Goal: Task Accomplishment & Management: Use online tool/utility

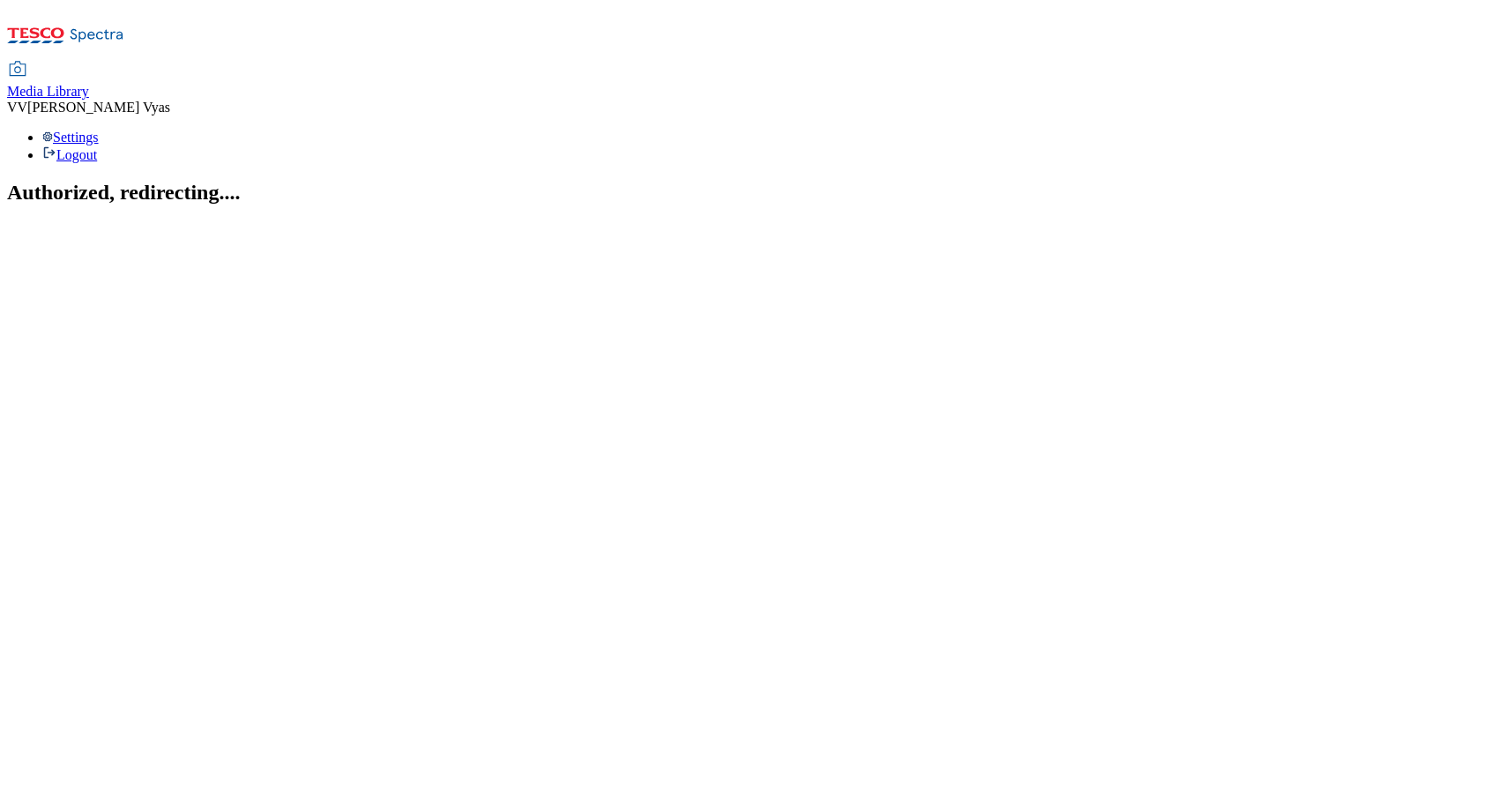
drag, startPoint x: 660, startPoint y: 232, endPoint x: 680, endPoint y: 234, distance: 20.1
click at [661, 205] on section "Authorized, redirecting...." at bounding box center [756, 192] width 1498 height 24
click at [89, 84] on span "Media Library" at bounding box center [47, 91] width 82 height 15
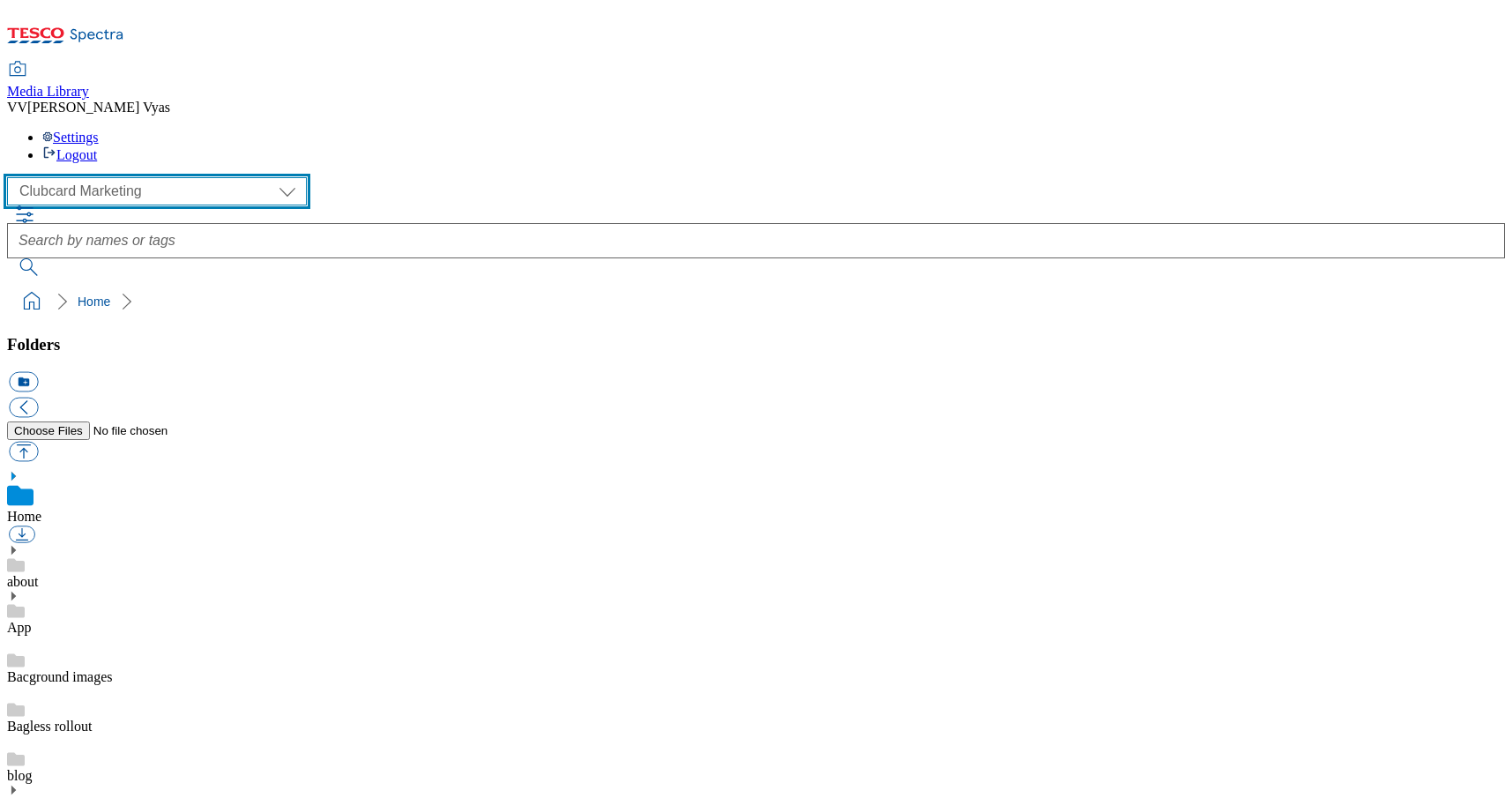
select select "flare-ghs-mktg"
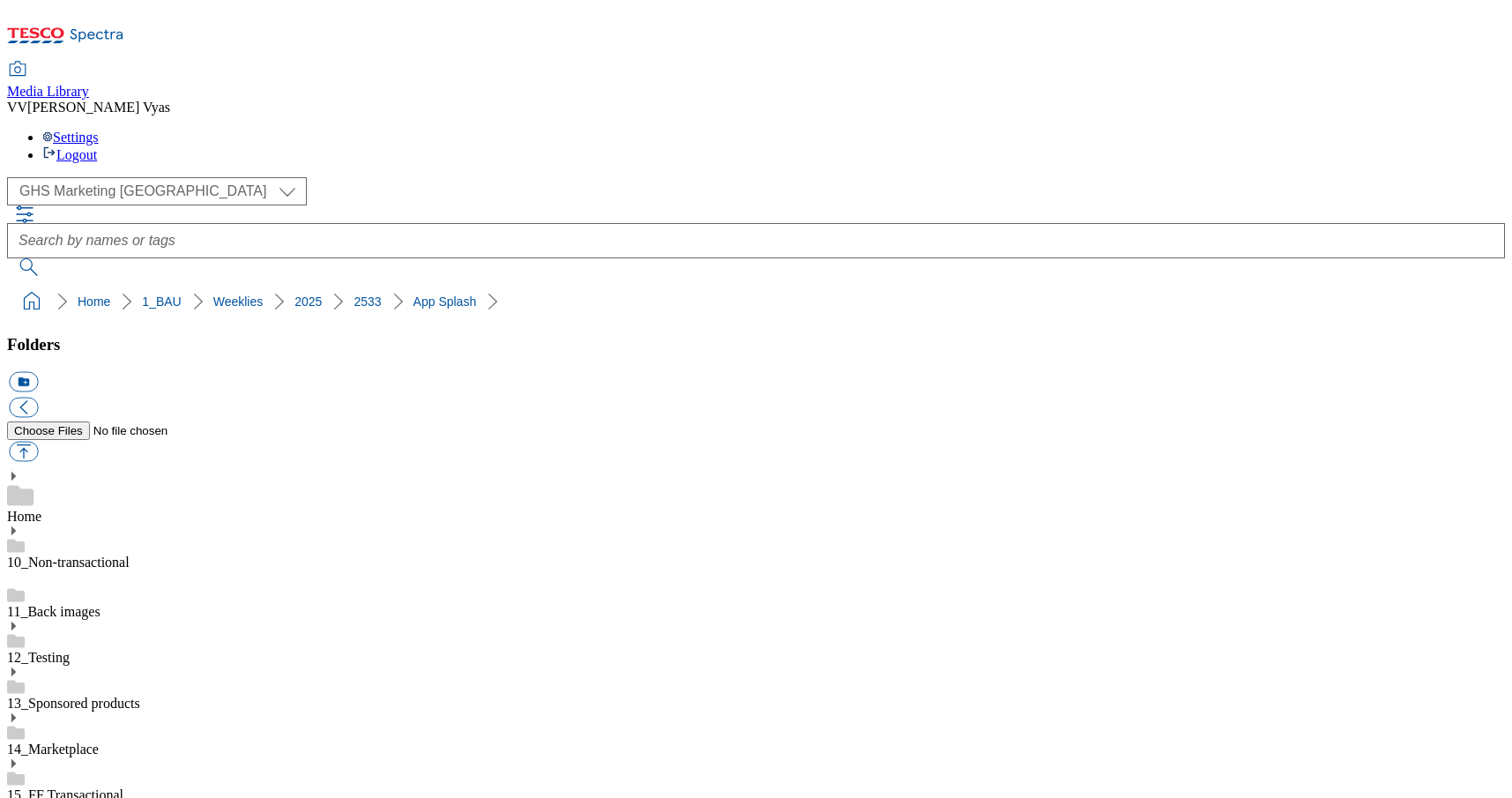
click at [37, 442] on button "button" at bounding box center [23, 451] width 29 height 20
type input "C:\fakepath\2533-WF-516001_Splashscreen_Mobile_Marketplace.jpg"
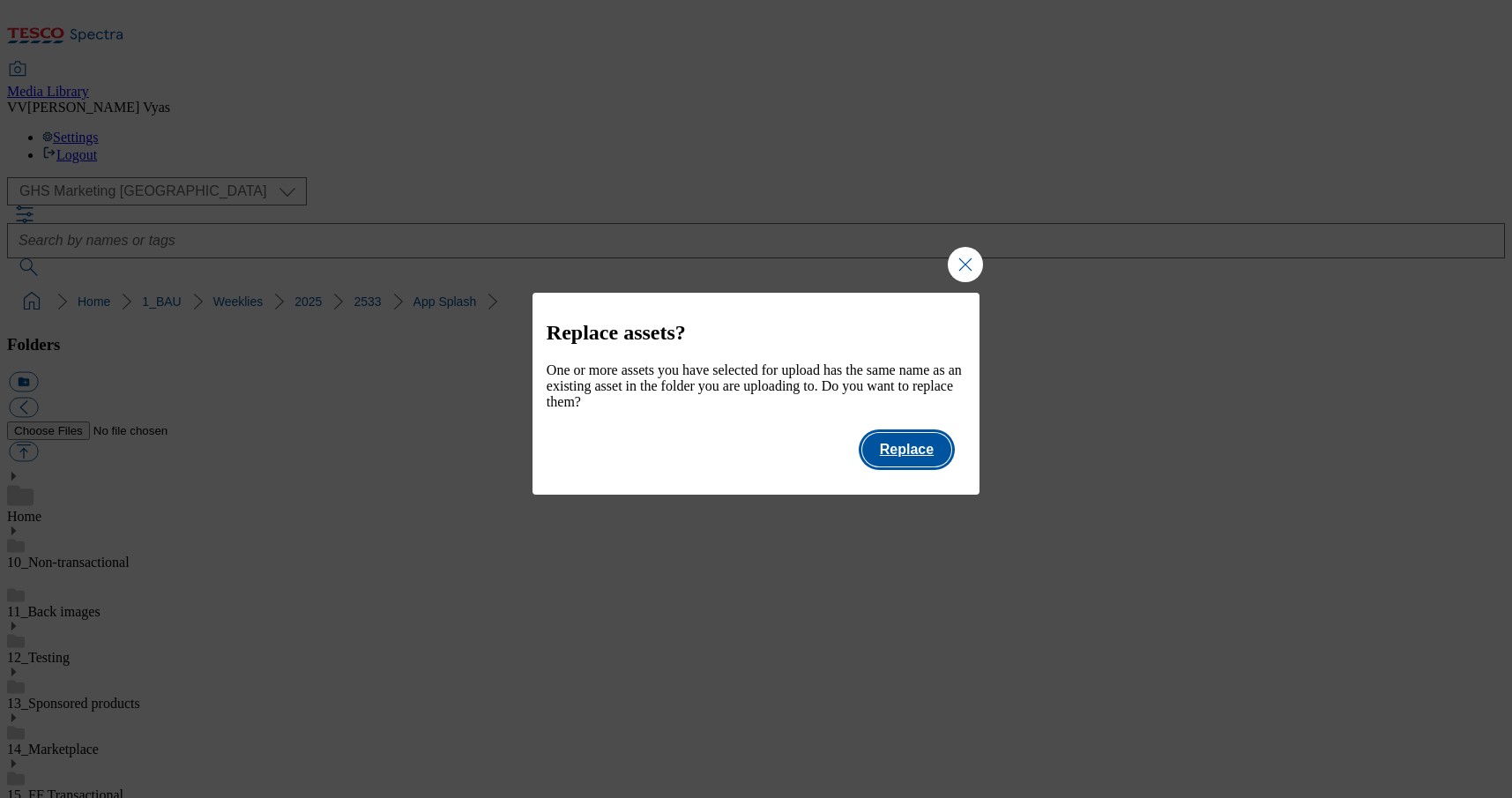
click at [918, 463] on button "Replace" at bounding box center [906, 449] width 89 height 34
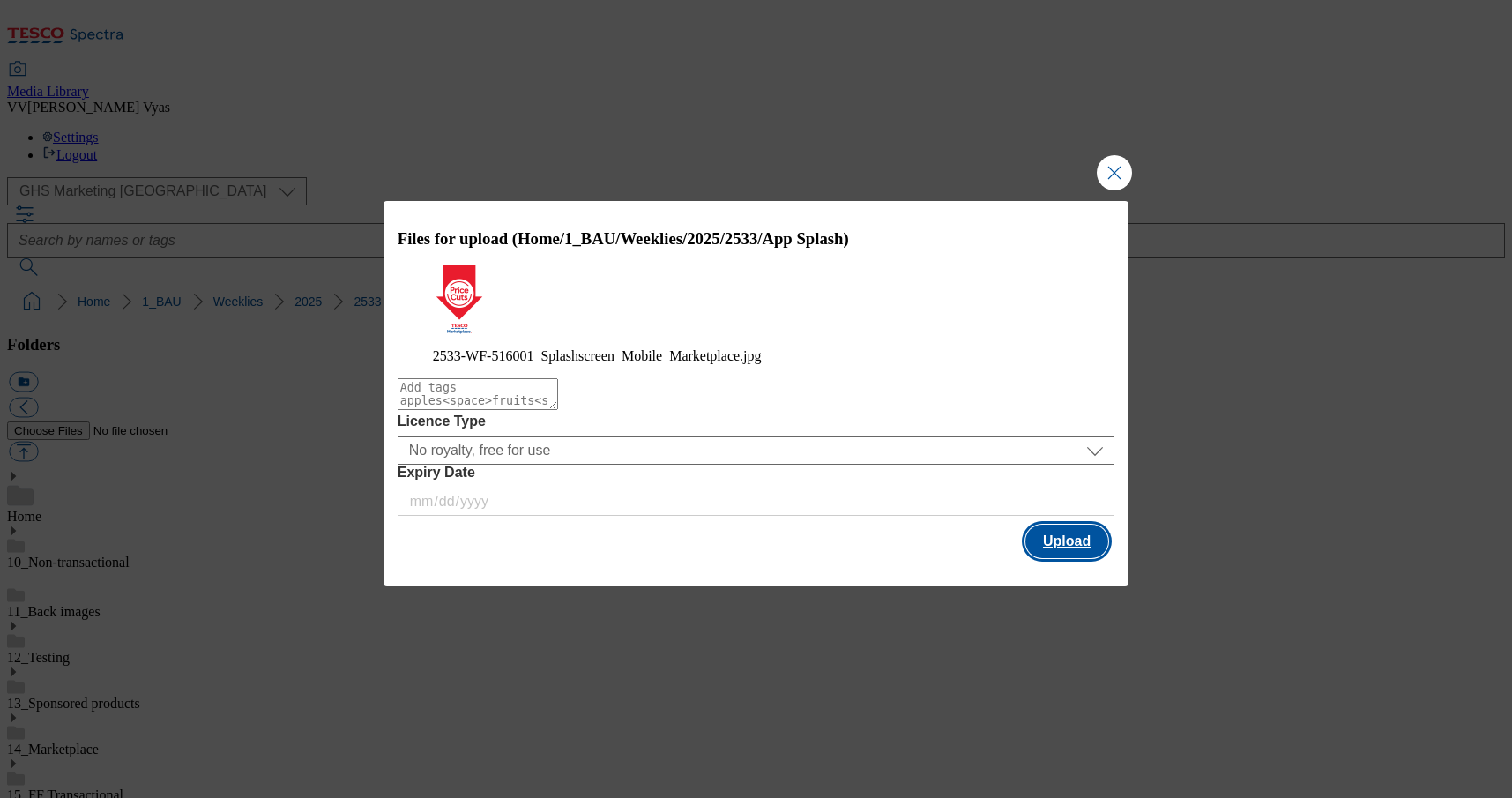
click at [1042, 541] on button "Upload" at bounding box center [1067, 541] width 83 height 34
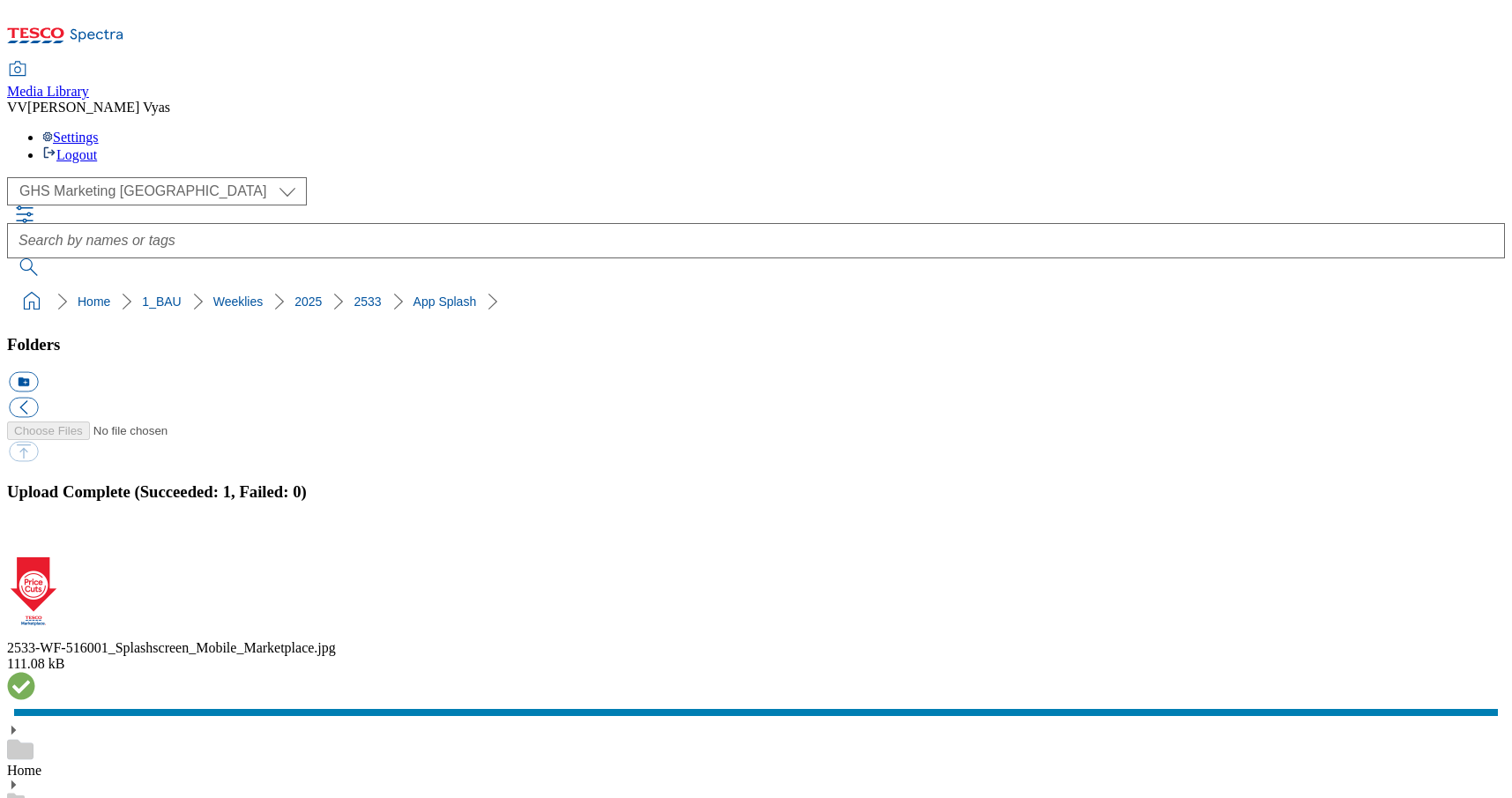
drag, startPoint x: 1486, startPoint y: 419, endPoint x: 1447, endPoint y: 418, distance: 39.0
click at [36, 539] on button "button" at bounding box center [22, 546] width 27 height 16
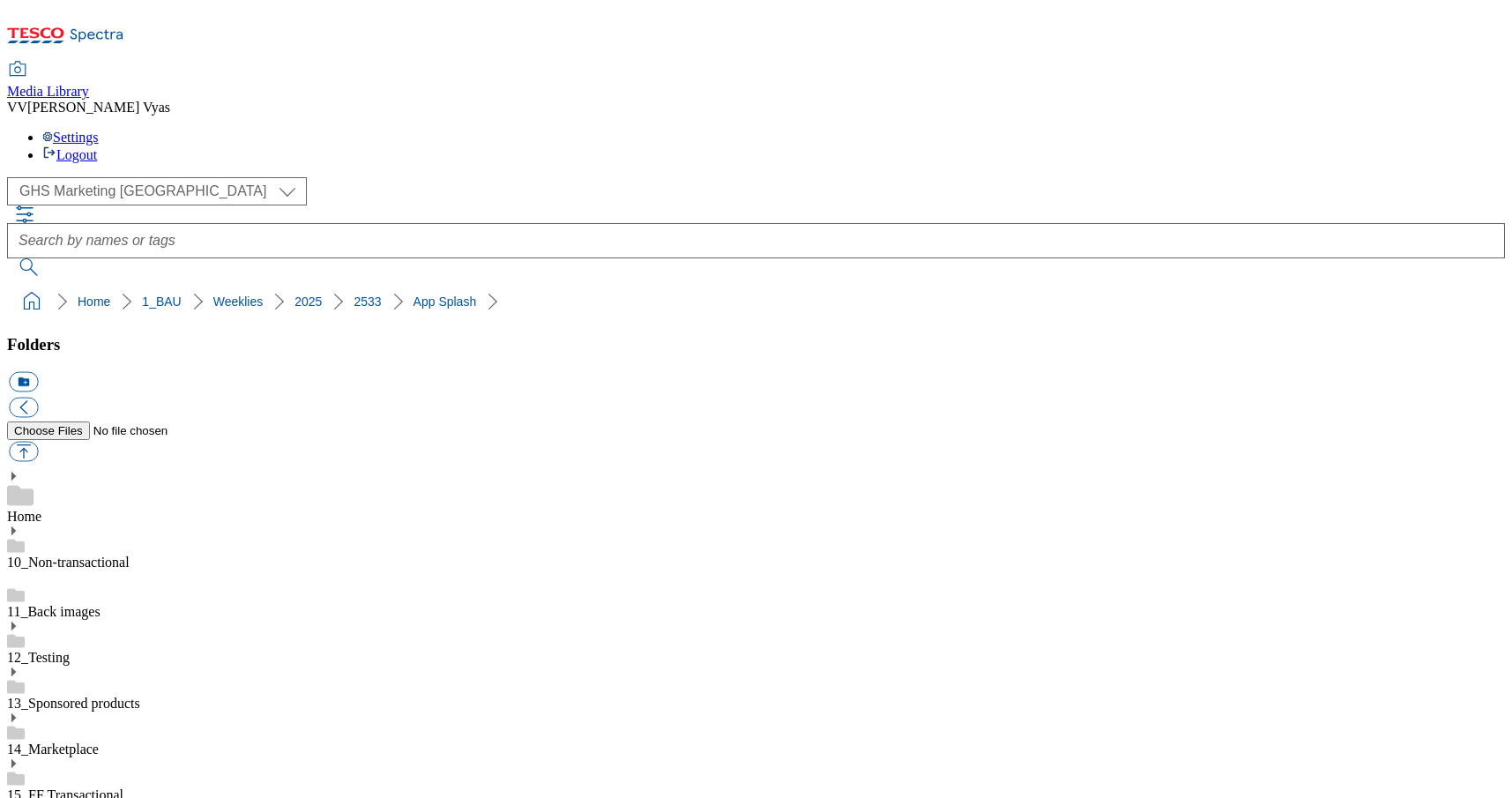
select select "flare-ghs-mktg"
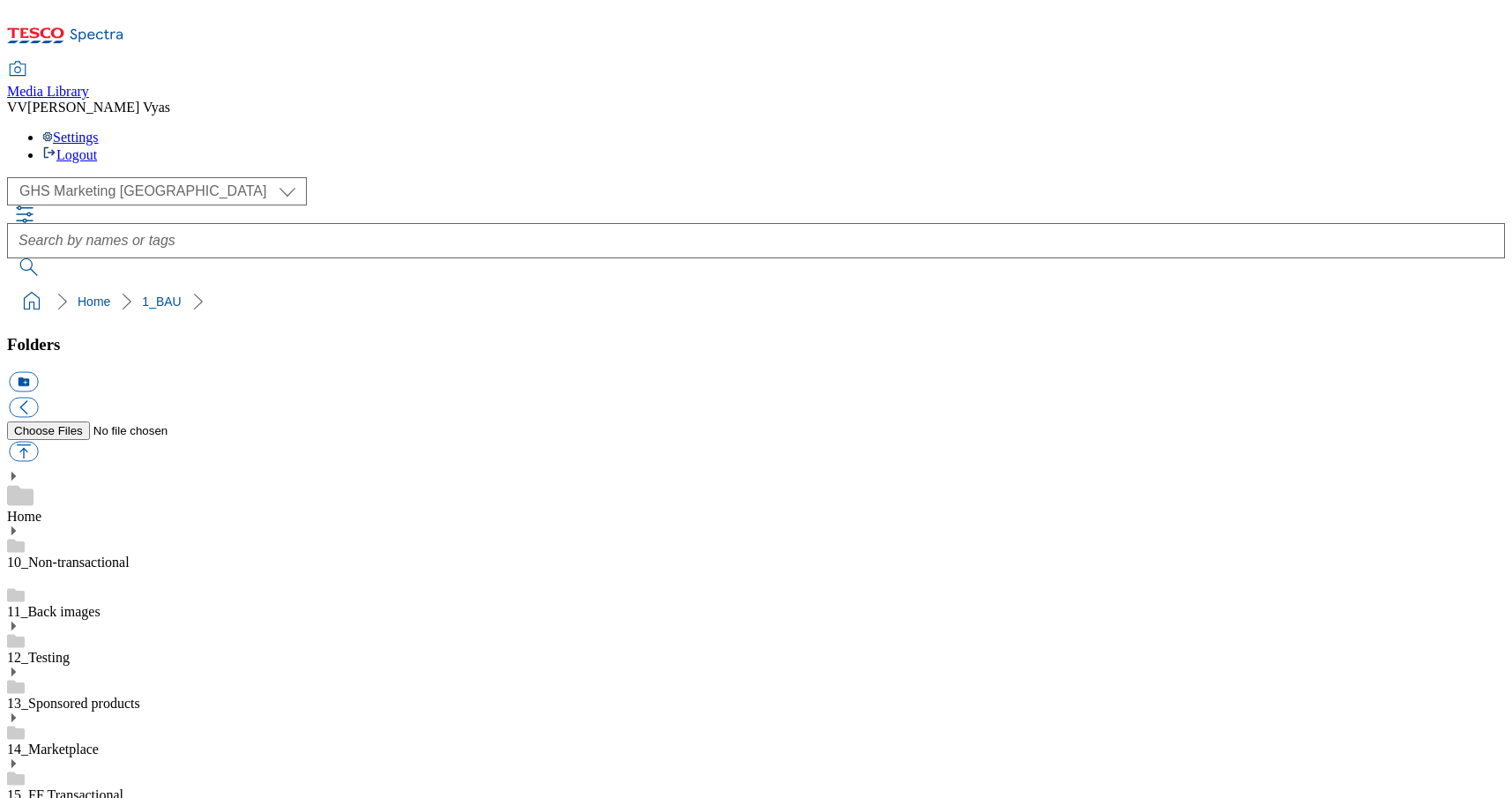
scroll to position [12, 0]
click at [19, 797] on icon at bounding box center [12, 810] width 12 height 12
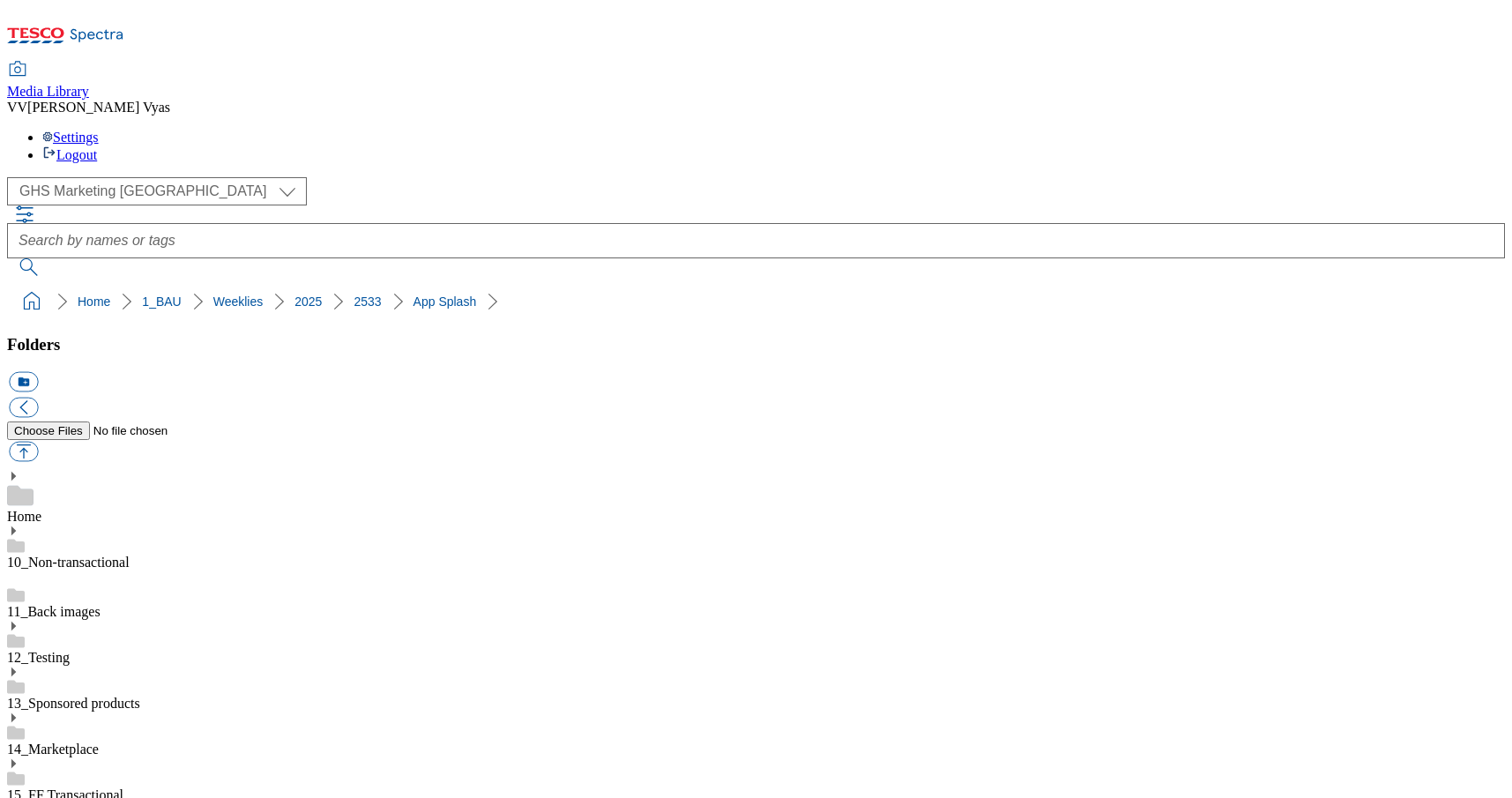
scroll to position [224, 0]
click at [1478, 130] on div "Settings Logout" at bounding box center [756, 146] width 1498 height 34
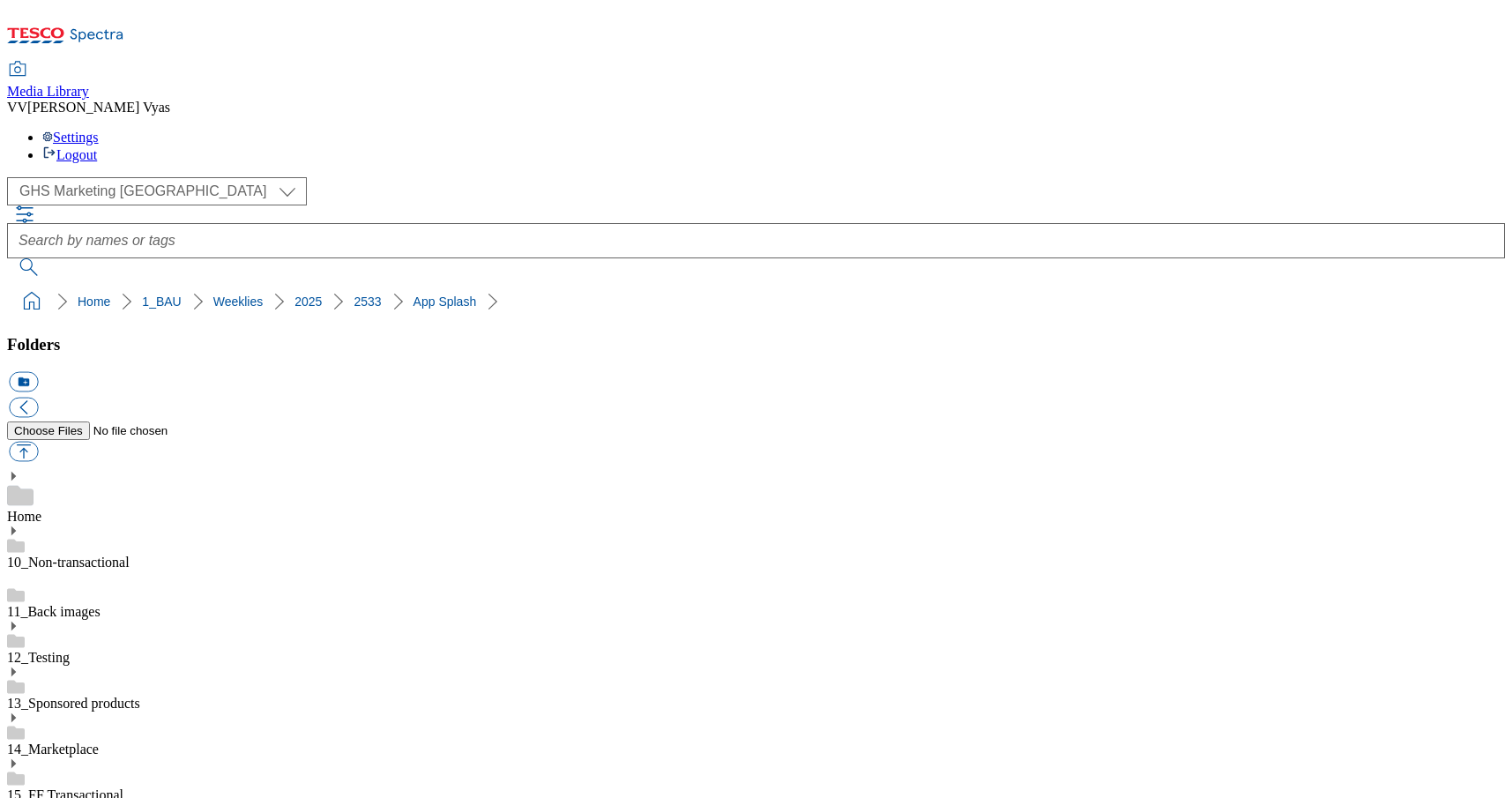
click at [97, 147] on link "Logout" at bounding box center [69, 155] width 55 height 15
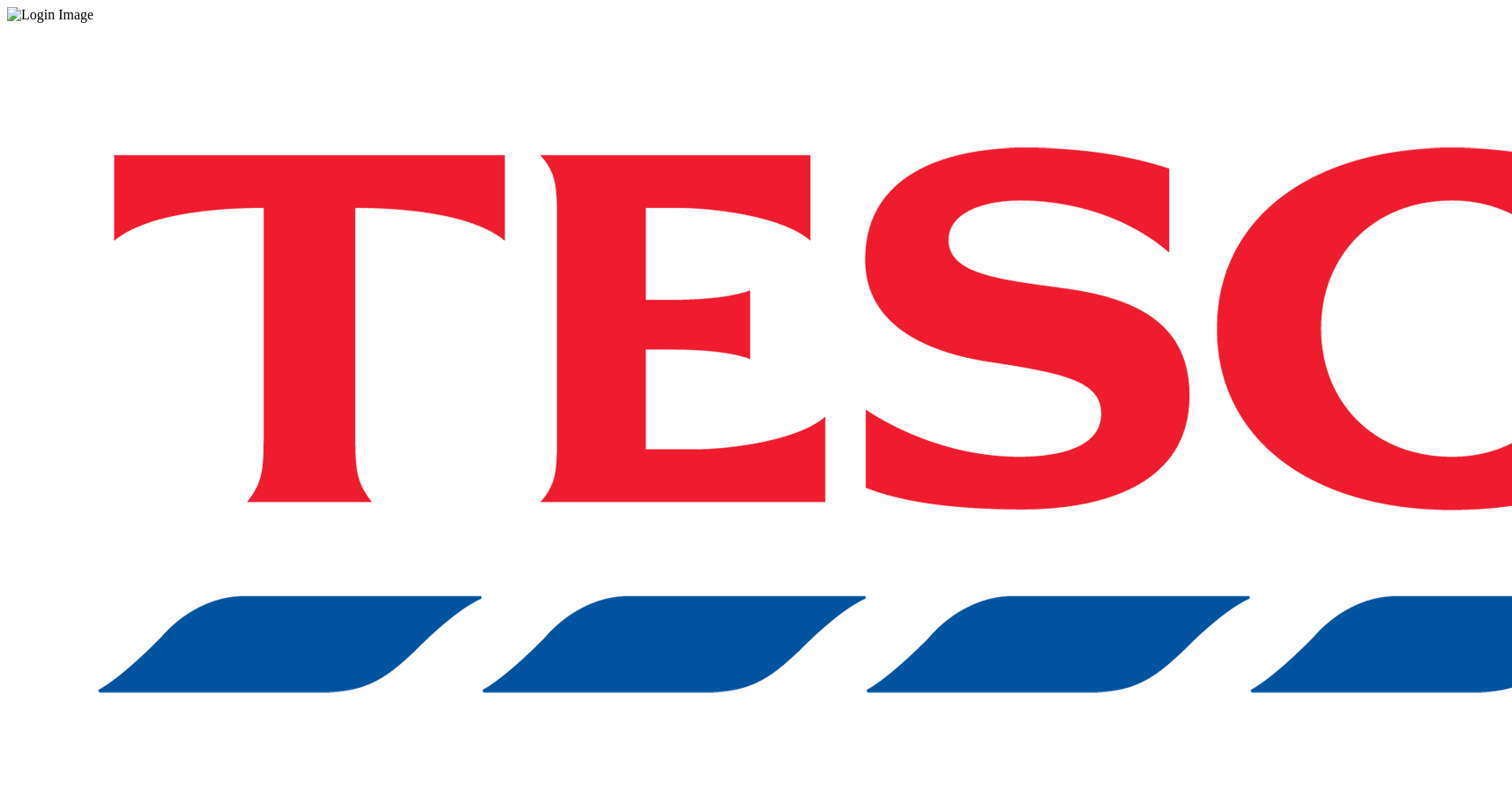
scroll to position [0, 1]
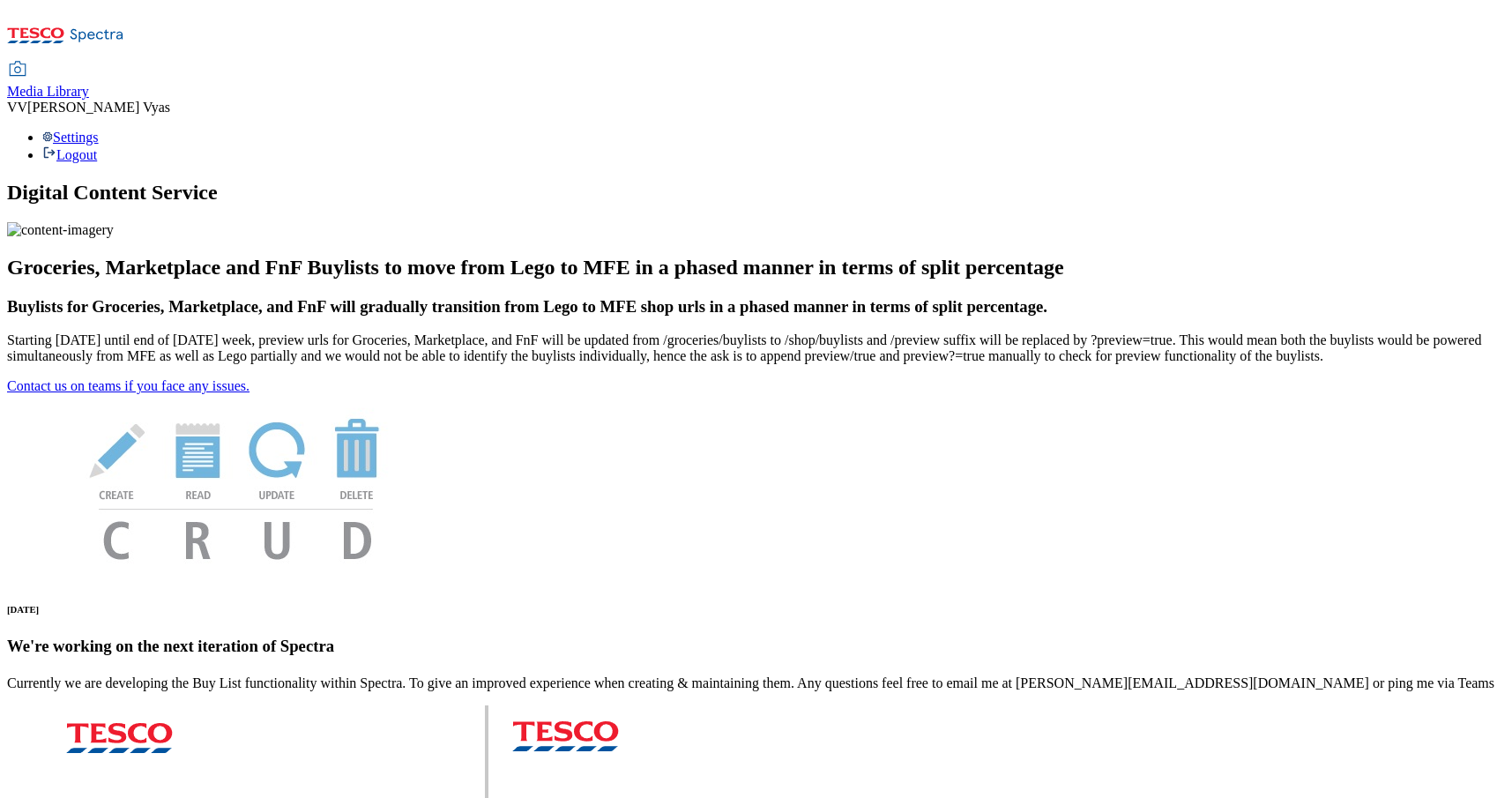
click at [89, 84] on span "Media Library" at bounding box center [47, 91] width 82 height 15
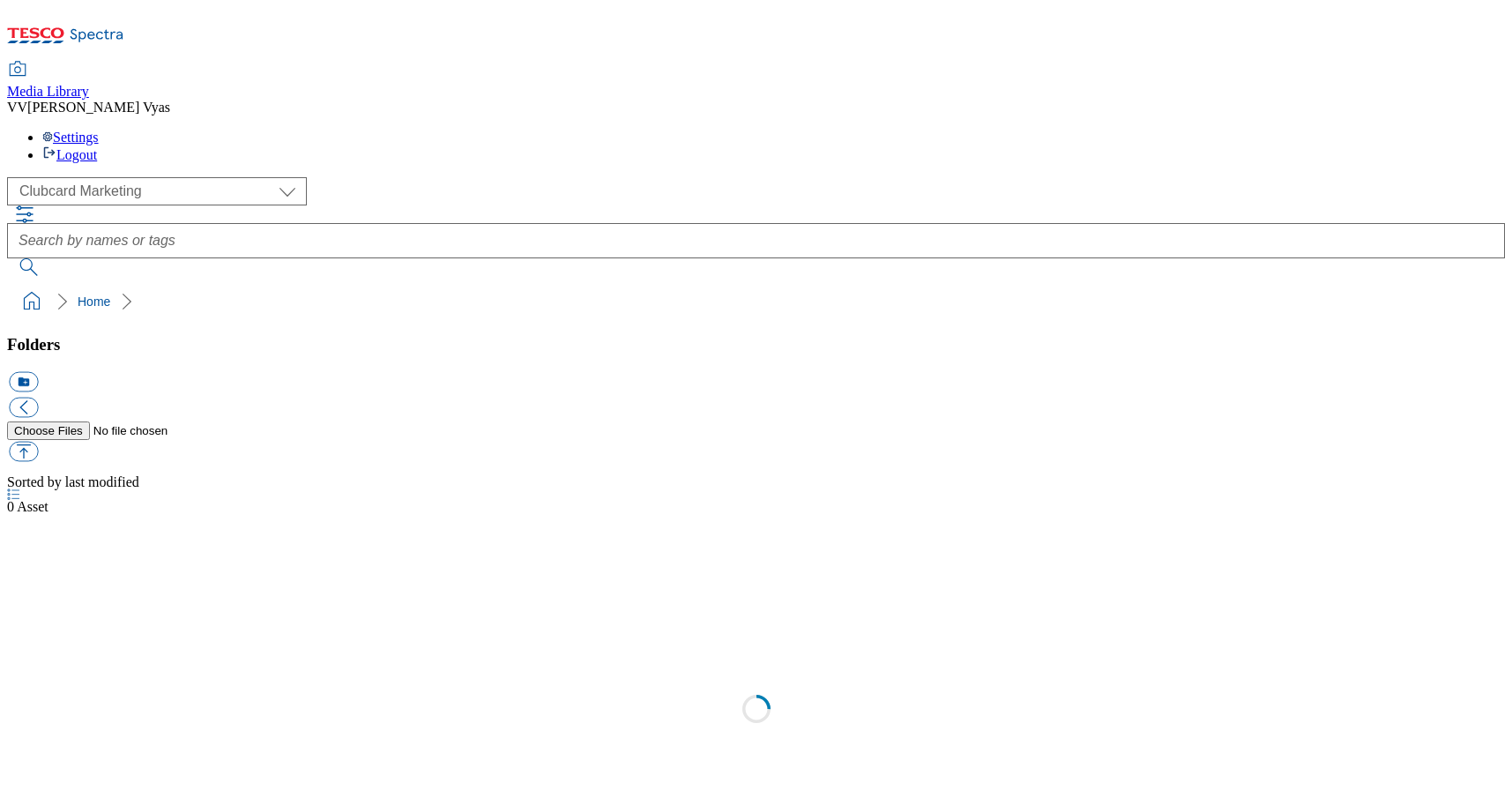
scroll to position [2, 0]
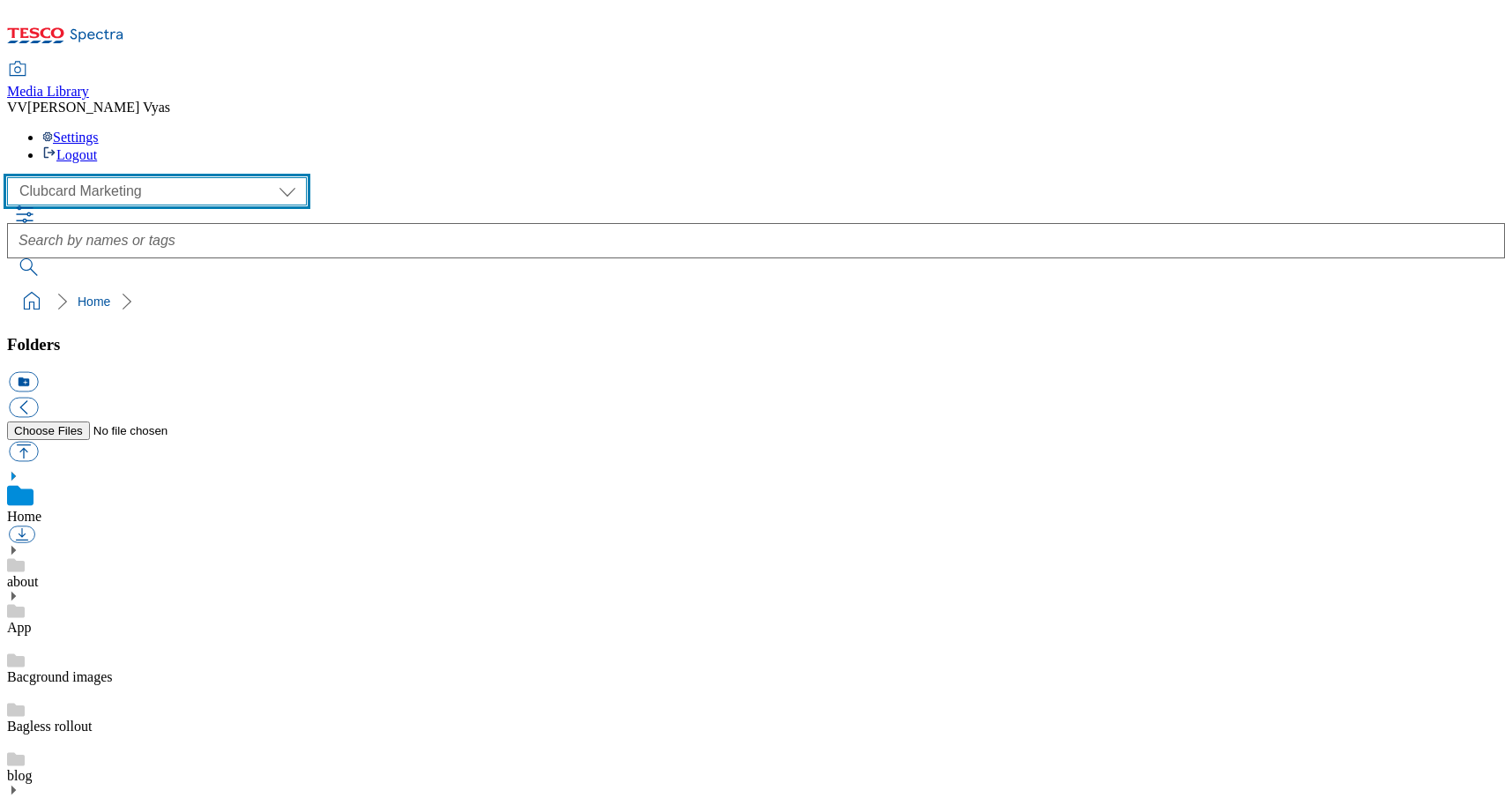
select select "flare-ghs-mktg"
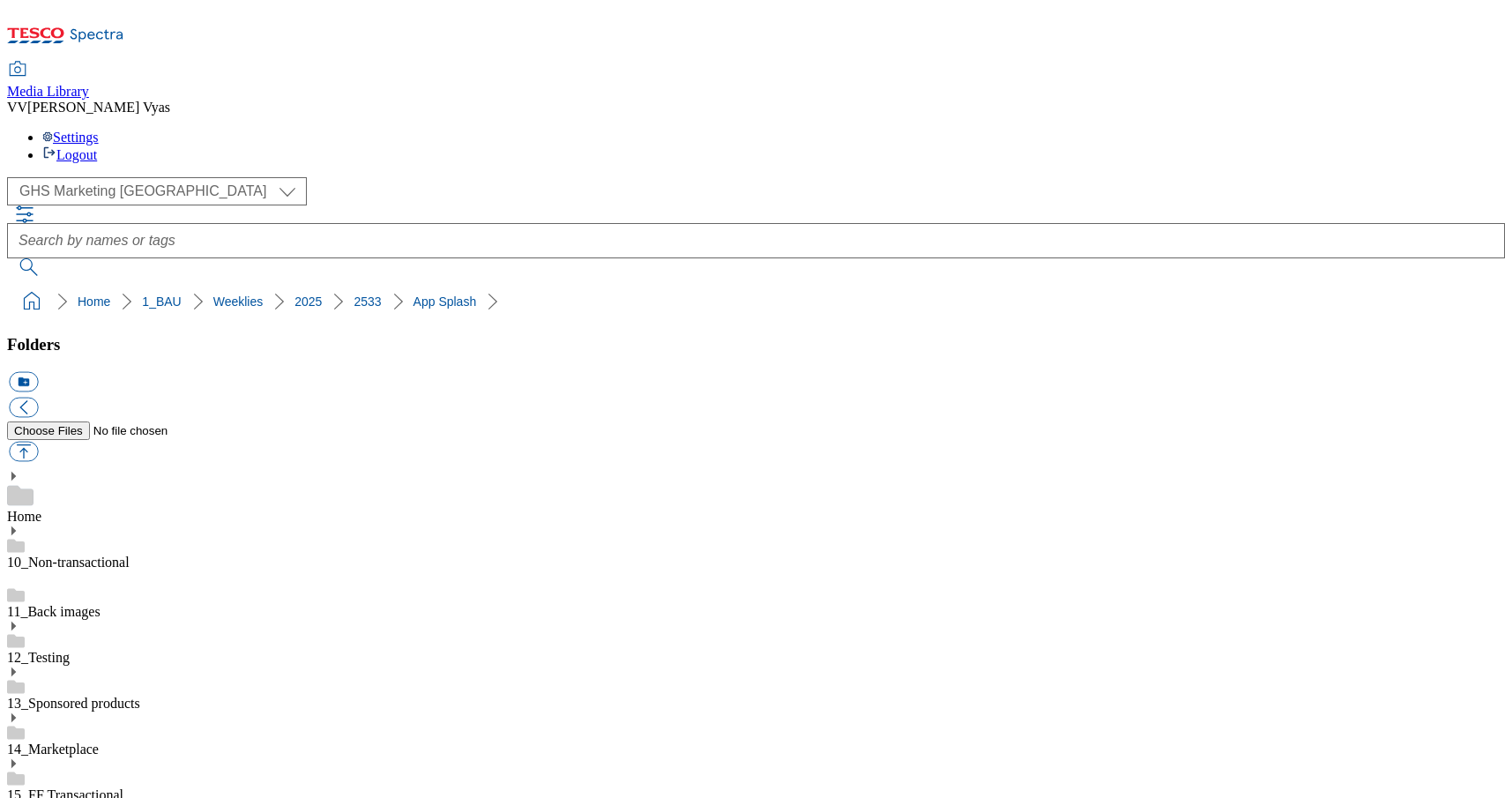
drag, startPoint x: 1463, startPoint y: 432, endPoint x: 996, endPoint y: 371, distance: 471.0
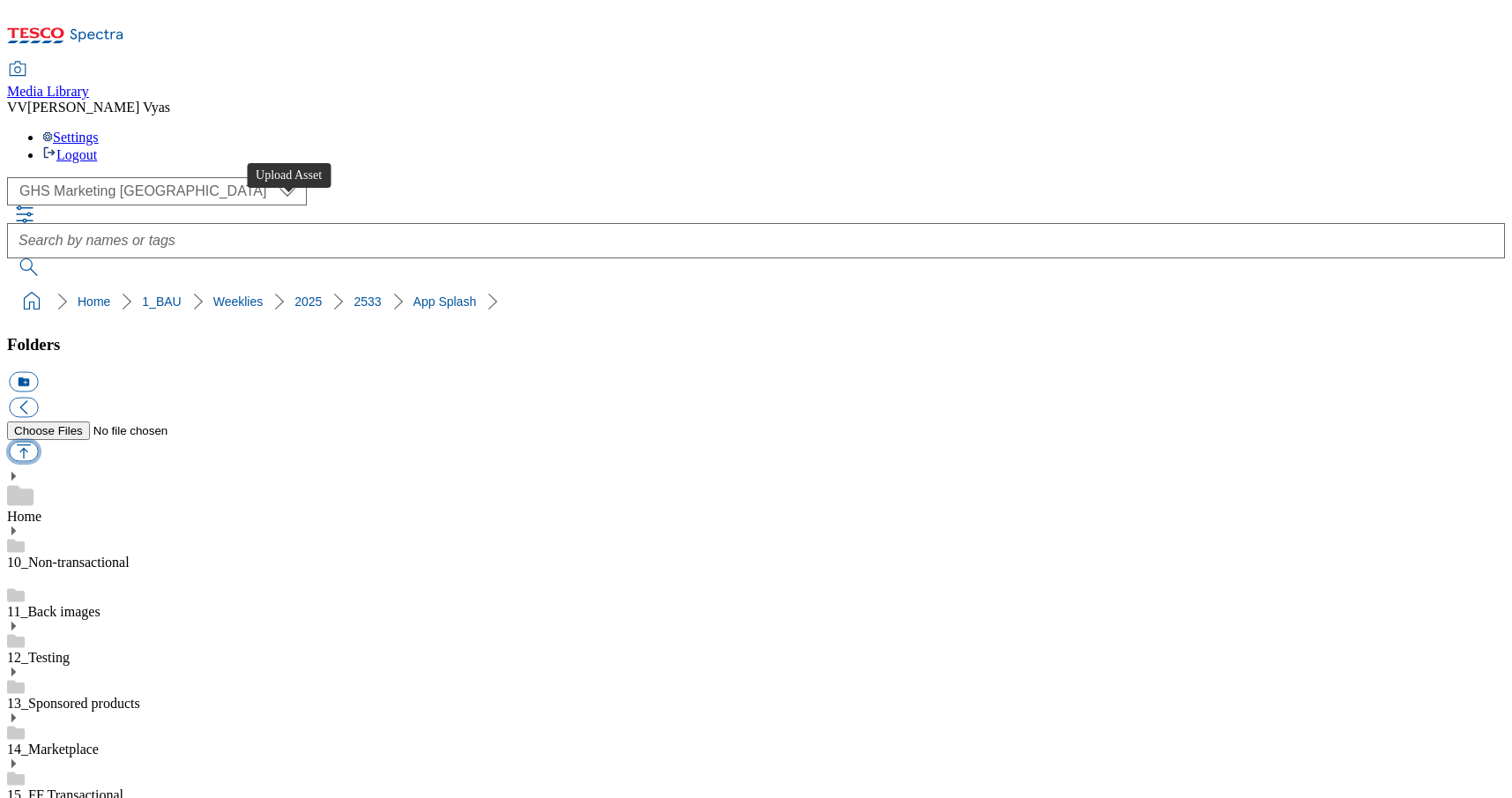
click at [37, 442] on button "button" at bounding box center [23, 451] width 29 height 20
type input "C:\fakepath\2533-WF-516001_Splashscreen_Mobile_Marketplace.jpg"
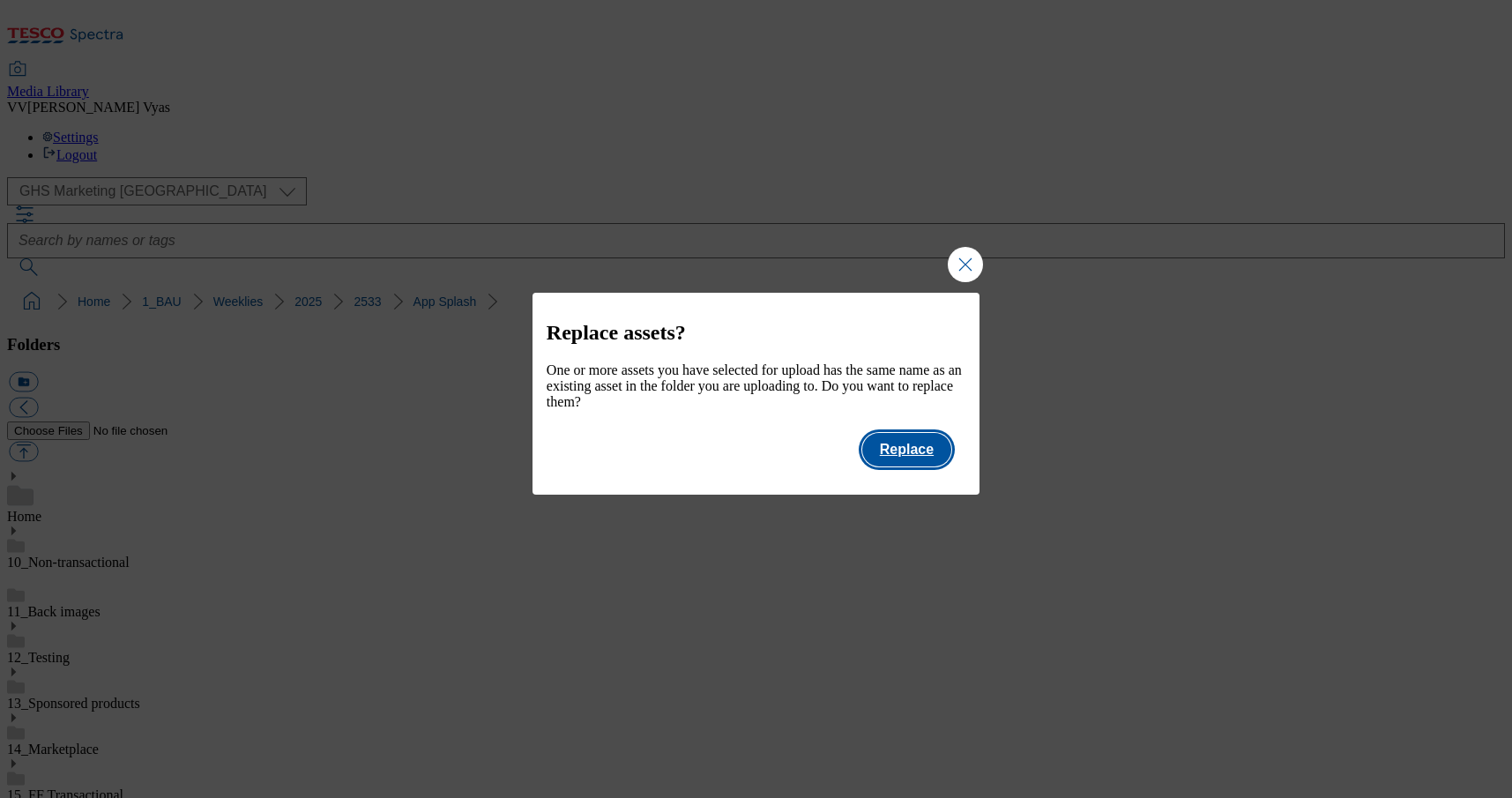
click at [900, 463] on button "Replace" at bounding box center [906, 449] width 89 height 34
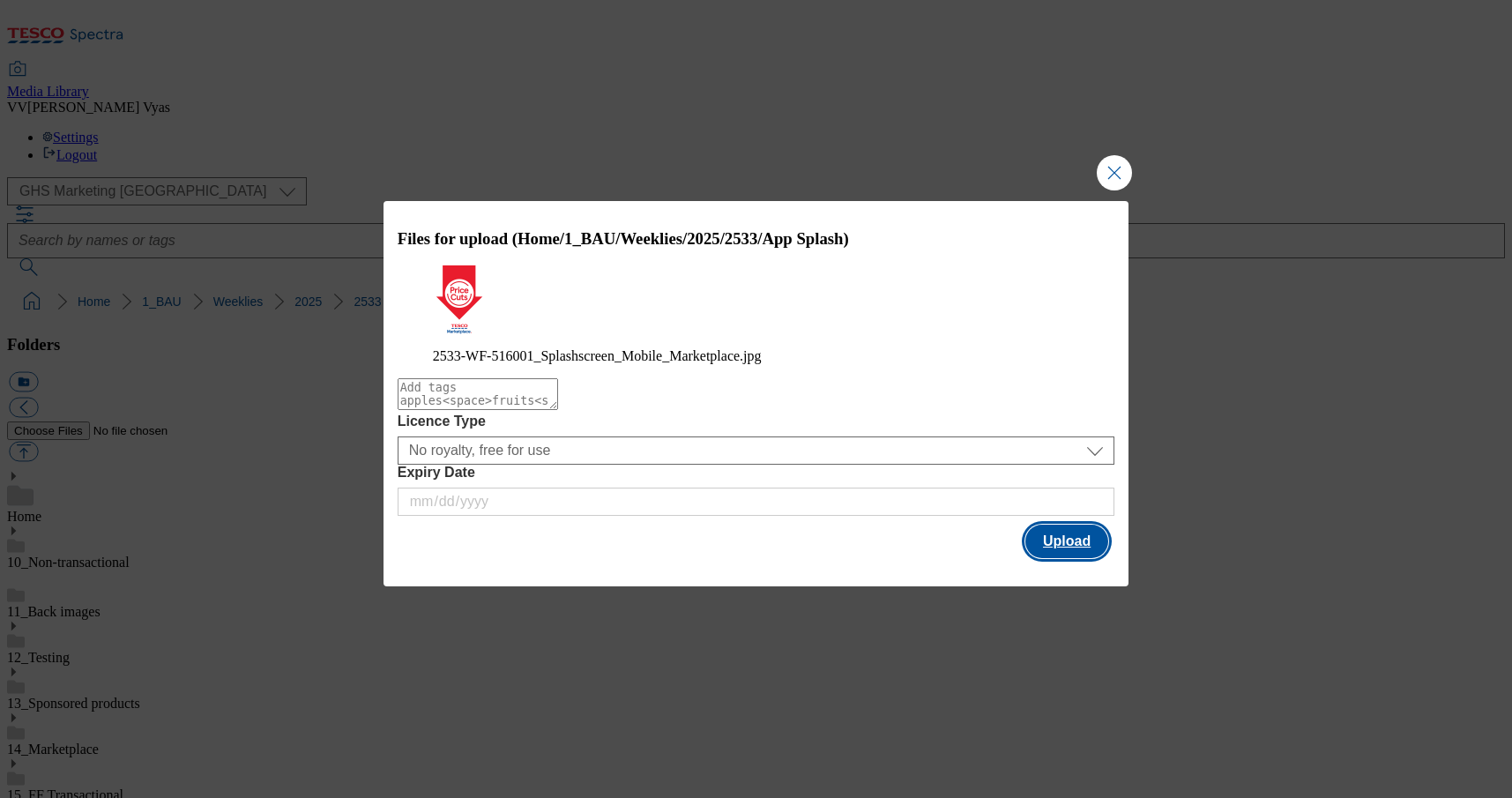
click at [1064, 548] on button "Upload" at bounding box center [1067, 541] width 83 height 34
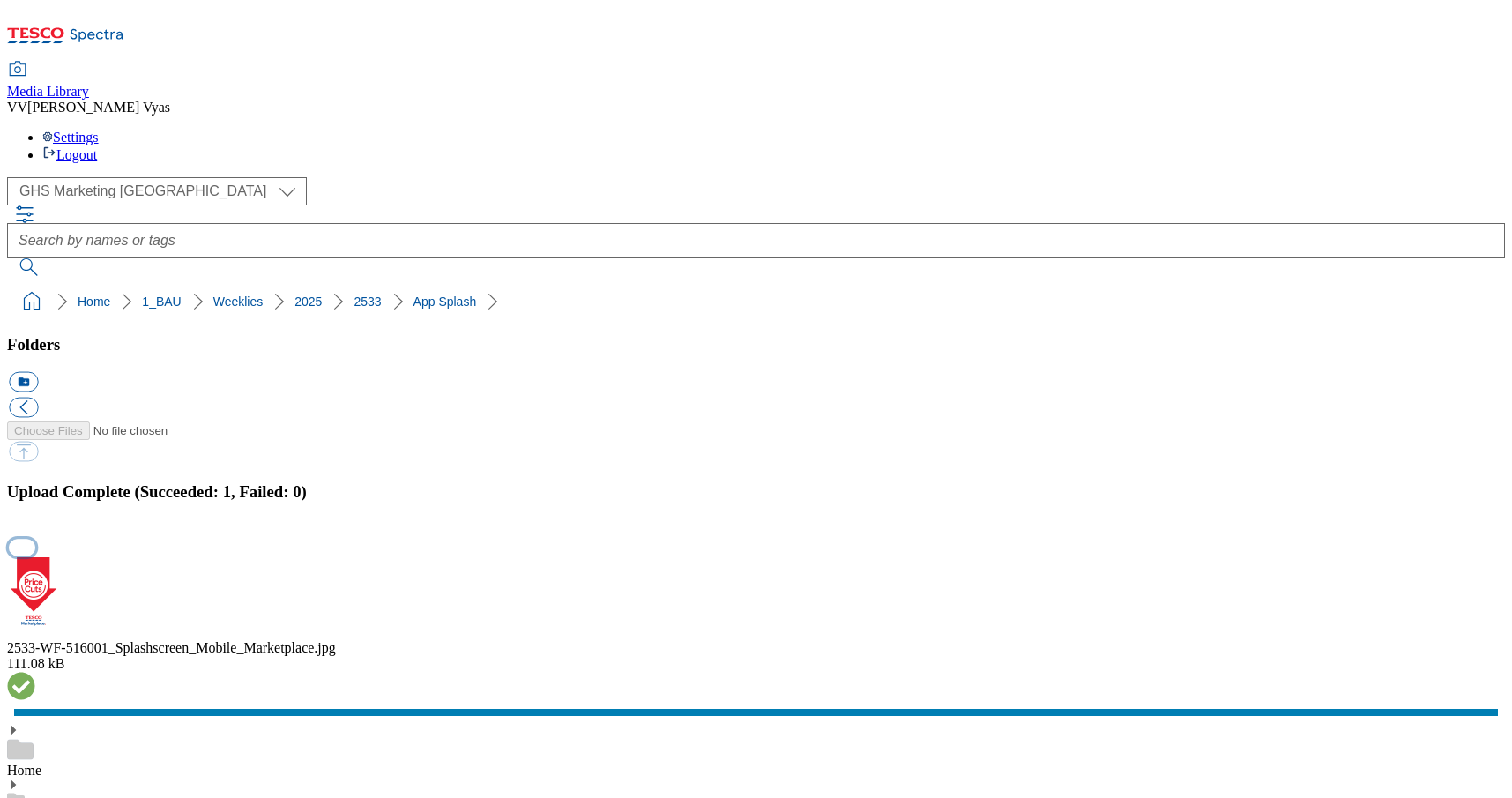
click at [36, 539] on button "button" at bounding box center [22, 546] width 27 height 16
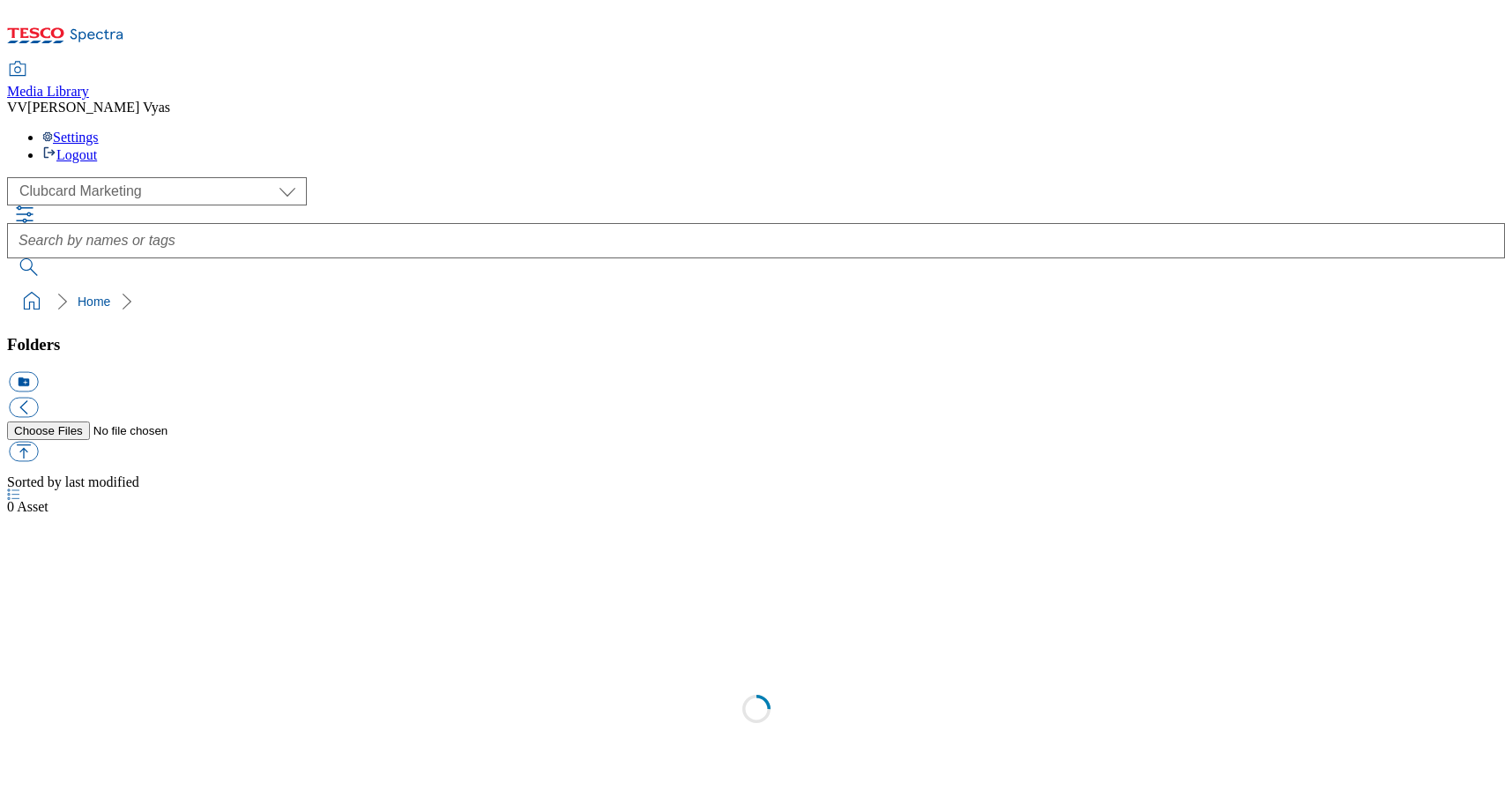
select select "flare-ghs-mktg"
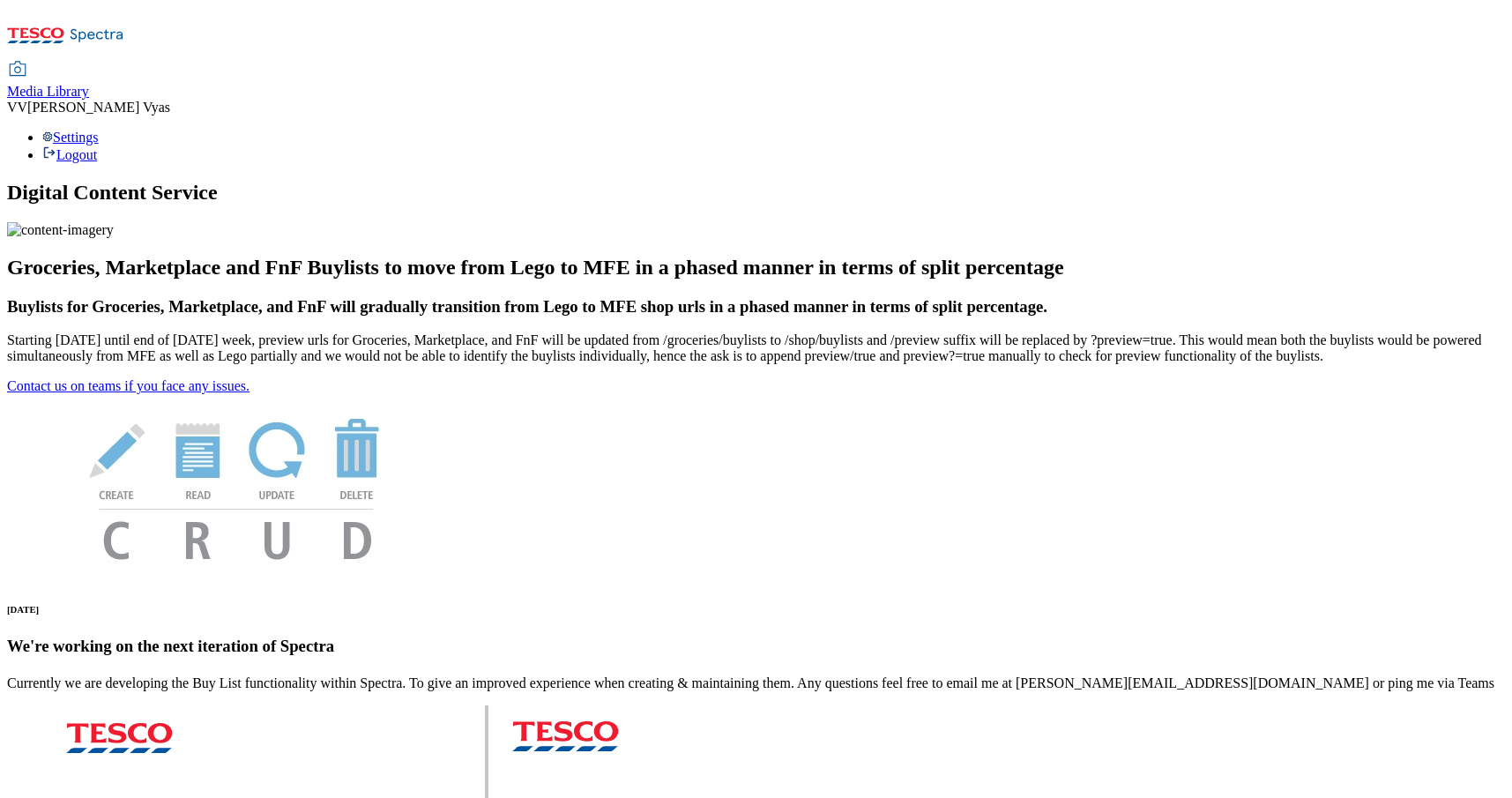
click at [89, 84] on span "Media Library" at bounding box center [47, 91] width 82 height 15
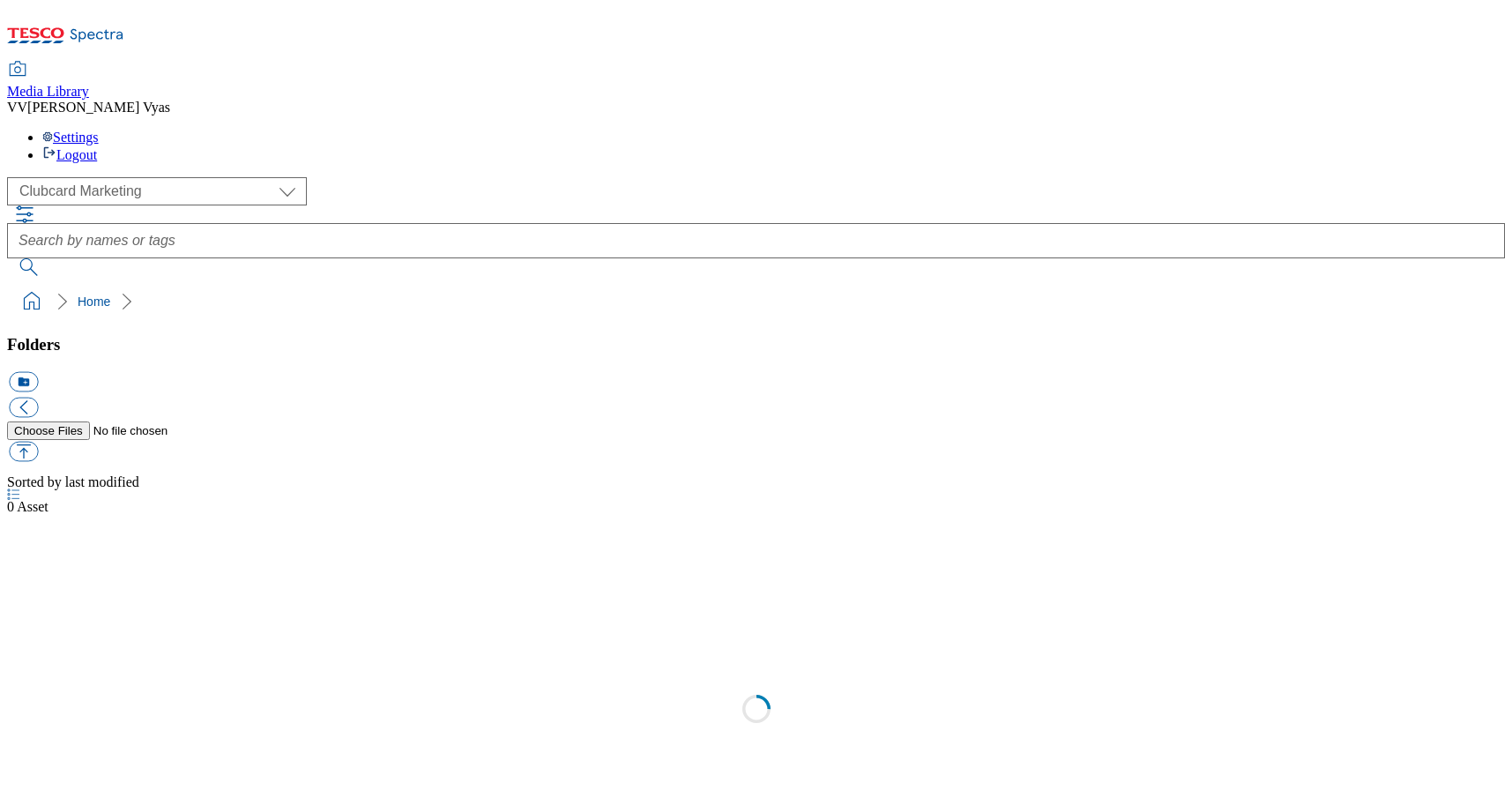
scroll to position [2, 0]
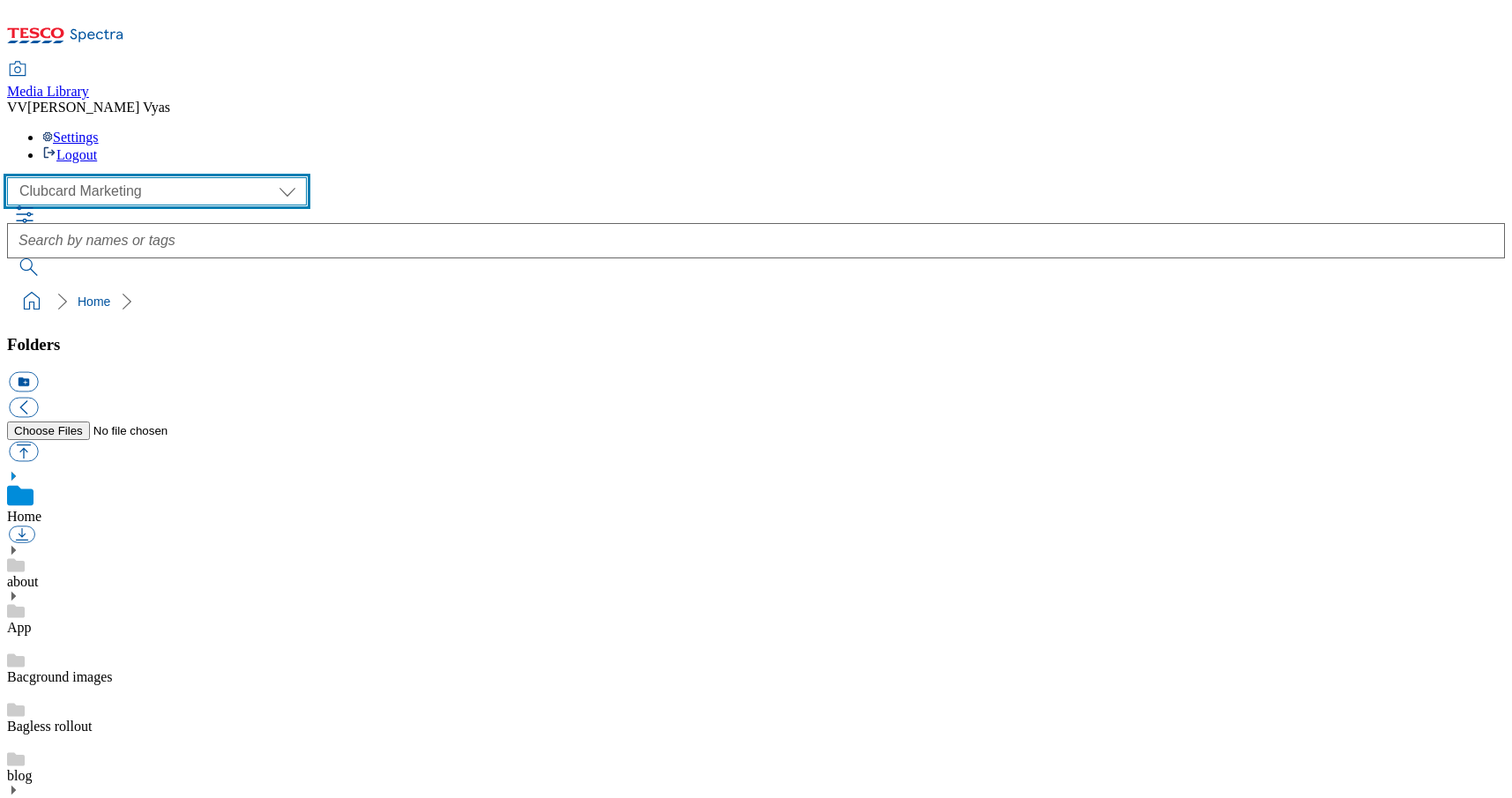
select select "flare-ghs-mktg"
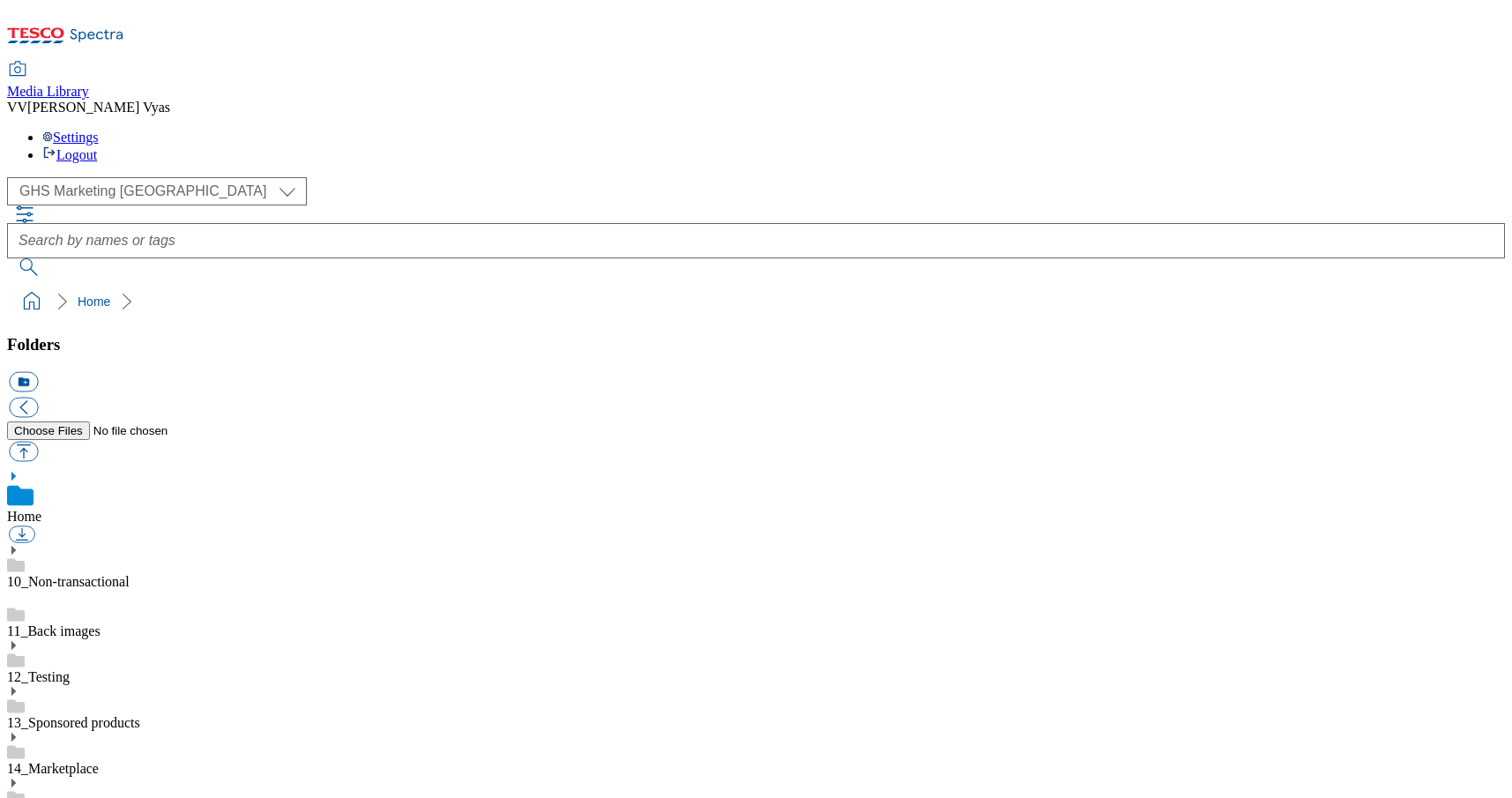
scroll to position [1641, 0]
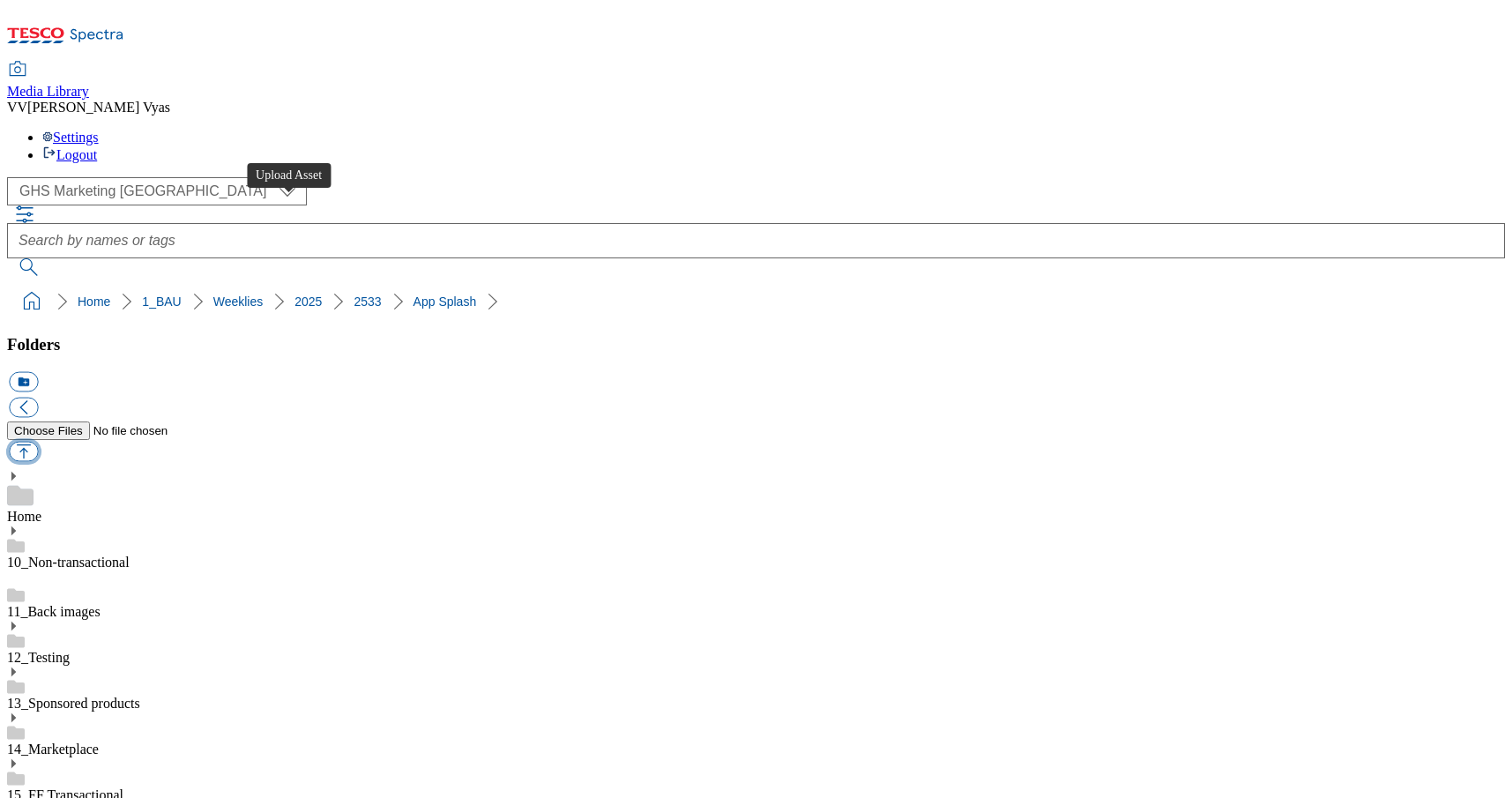
click at [37, 442] on button "button" at bounding box center [23, 451] width 29 height 20
type input "C:\fakepath\2533-WF-516001_Splashscreen_Mobile_Marketplace.jpg"
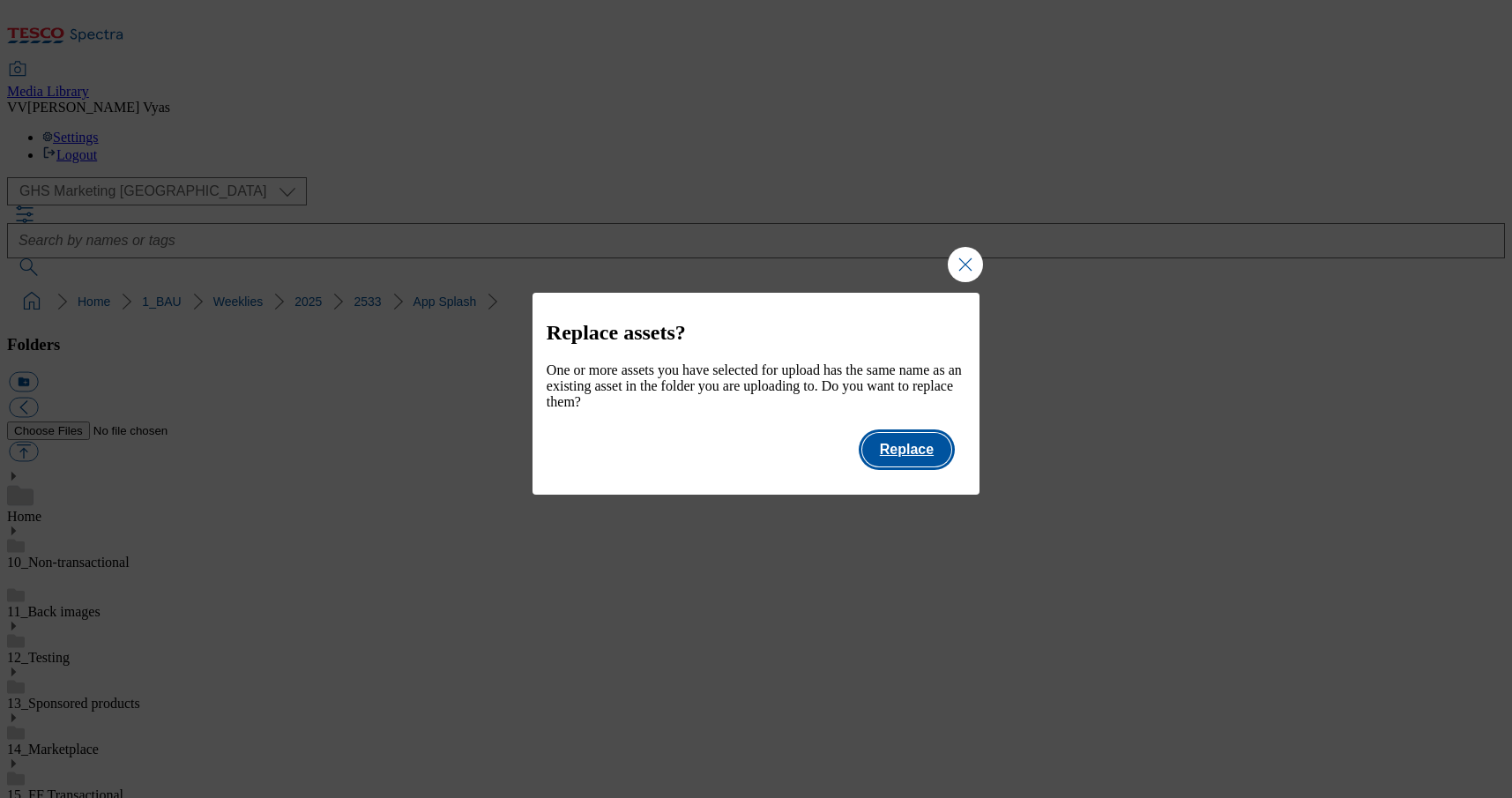
click at [887, 460] on button "Replace" at bounding box center [906, 449] width 89 height 34
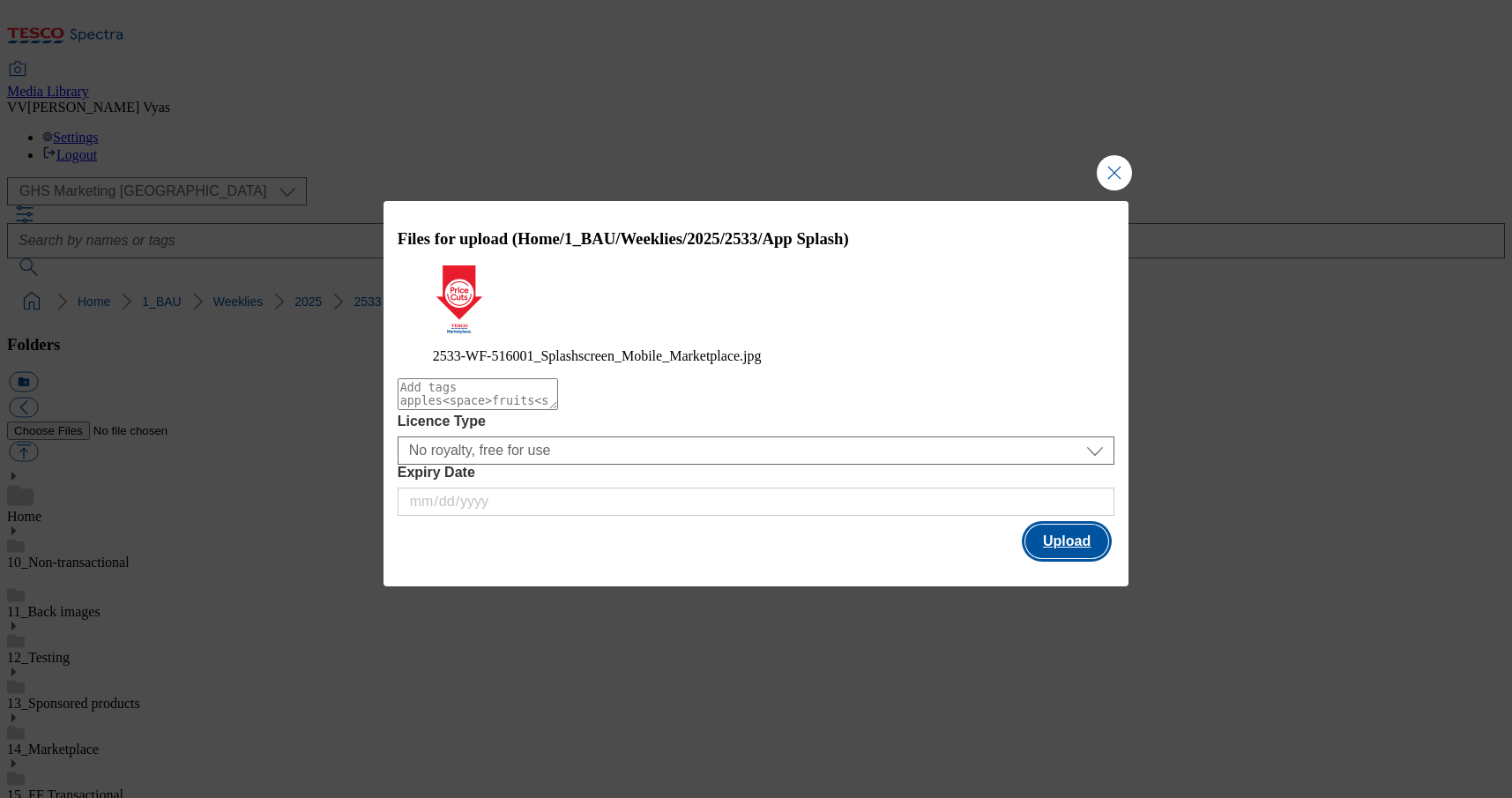
click at [1074, 535] on button "Upload" at bounding box center [1067, 541] width 83 height 34
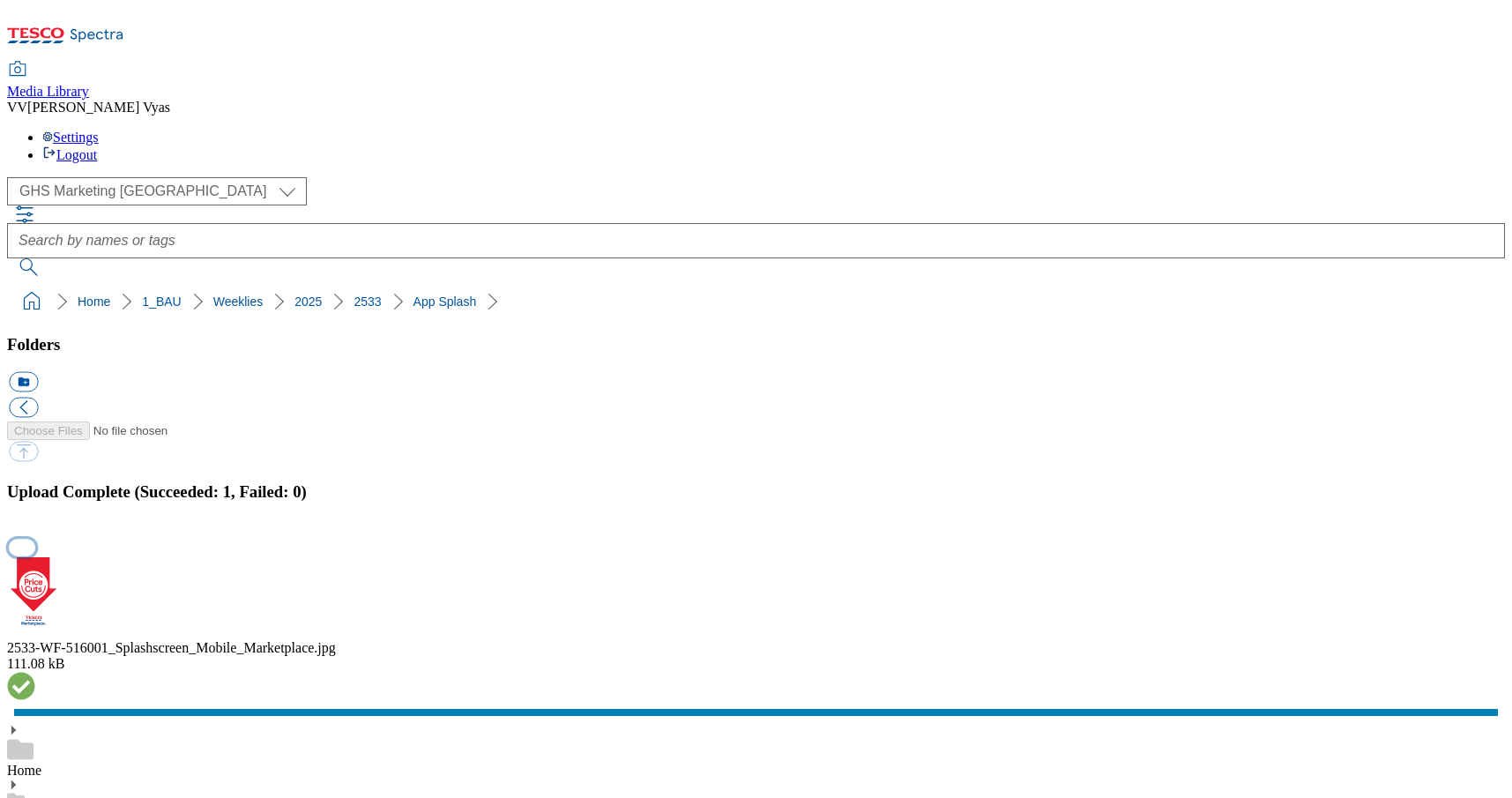
click at [36, 539] on button "button" at bounding box center [22, 546] width 27 height 16
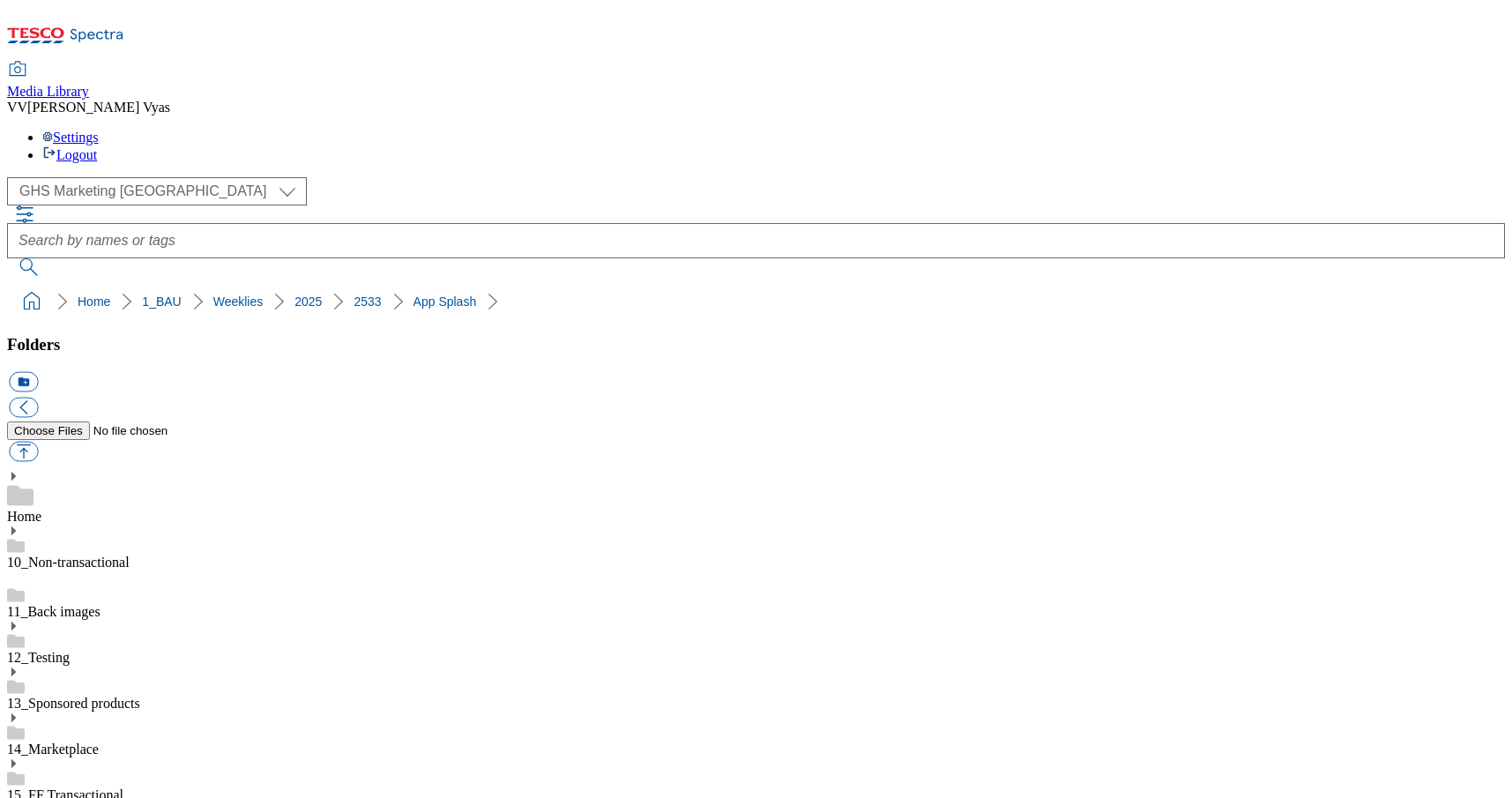
select select "flare-ghs-mktg"
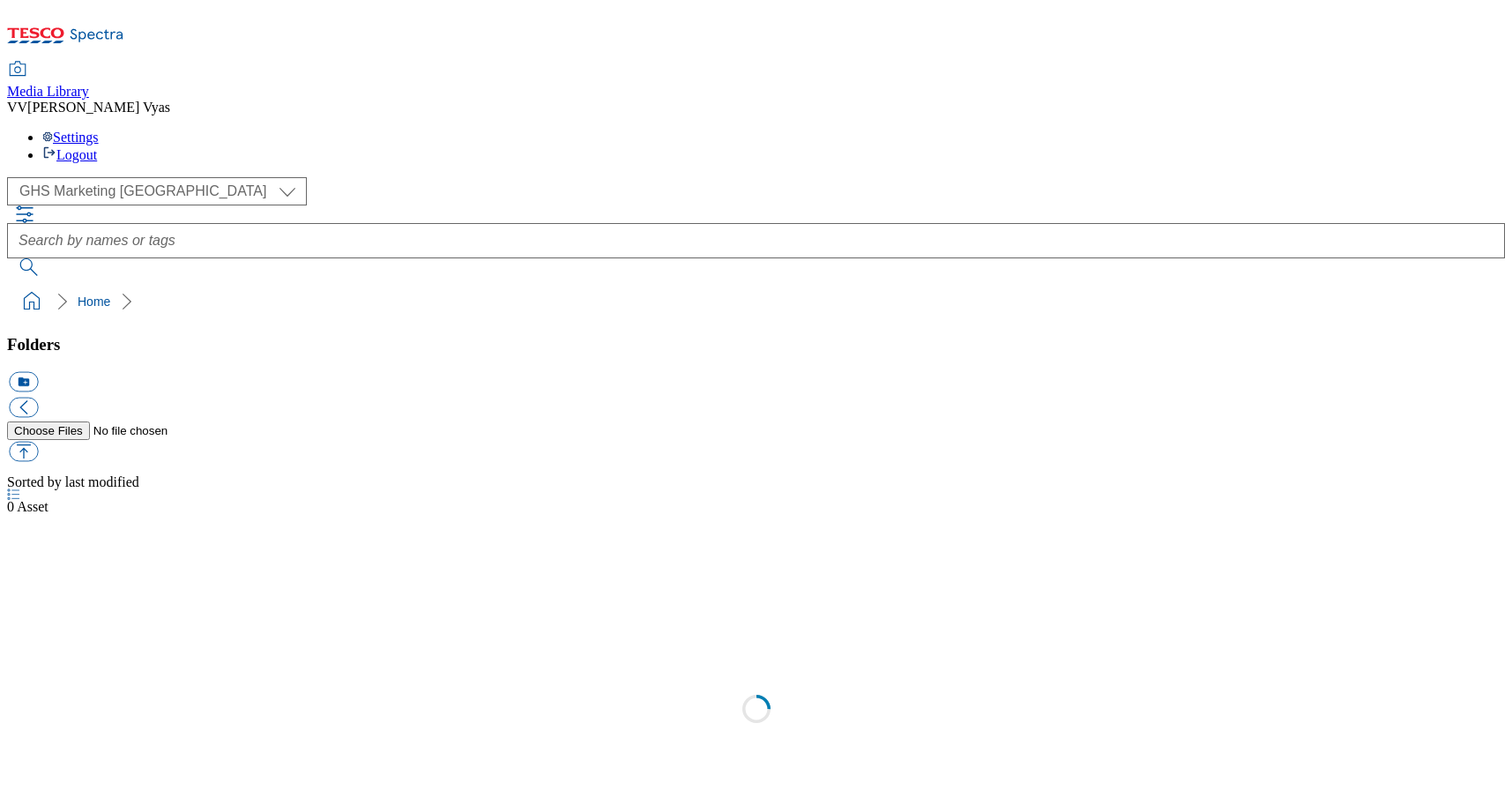
select select "flare-ghs-mktg"
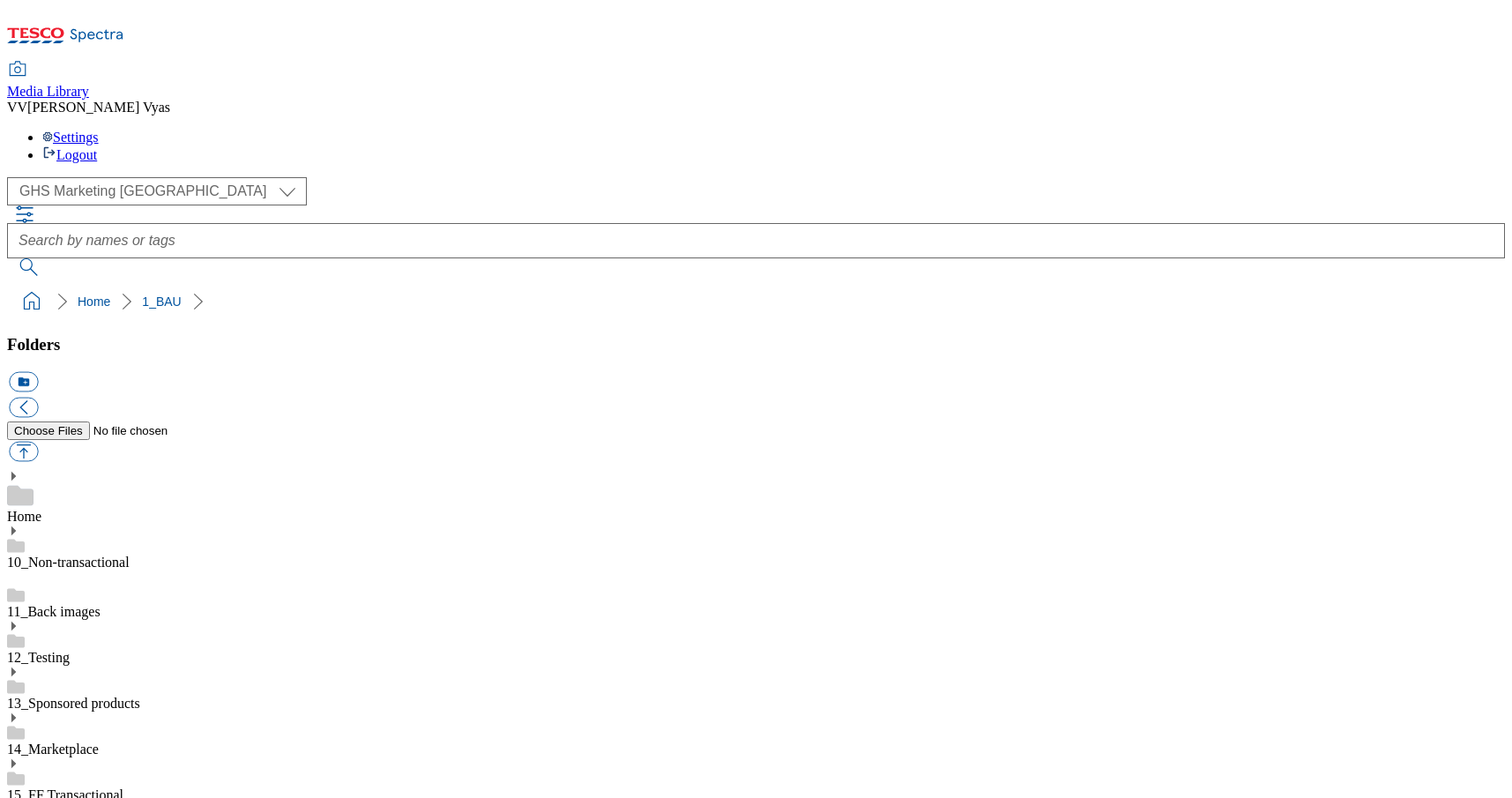
click at [19, 797] on icon at bounding box center [12, 810] width 12 height 12
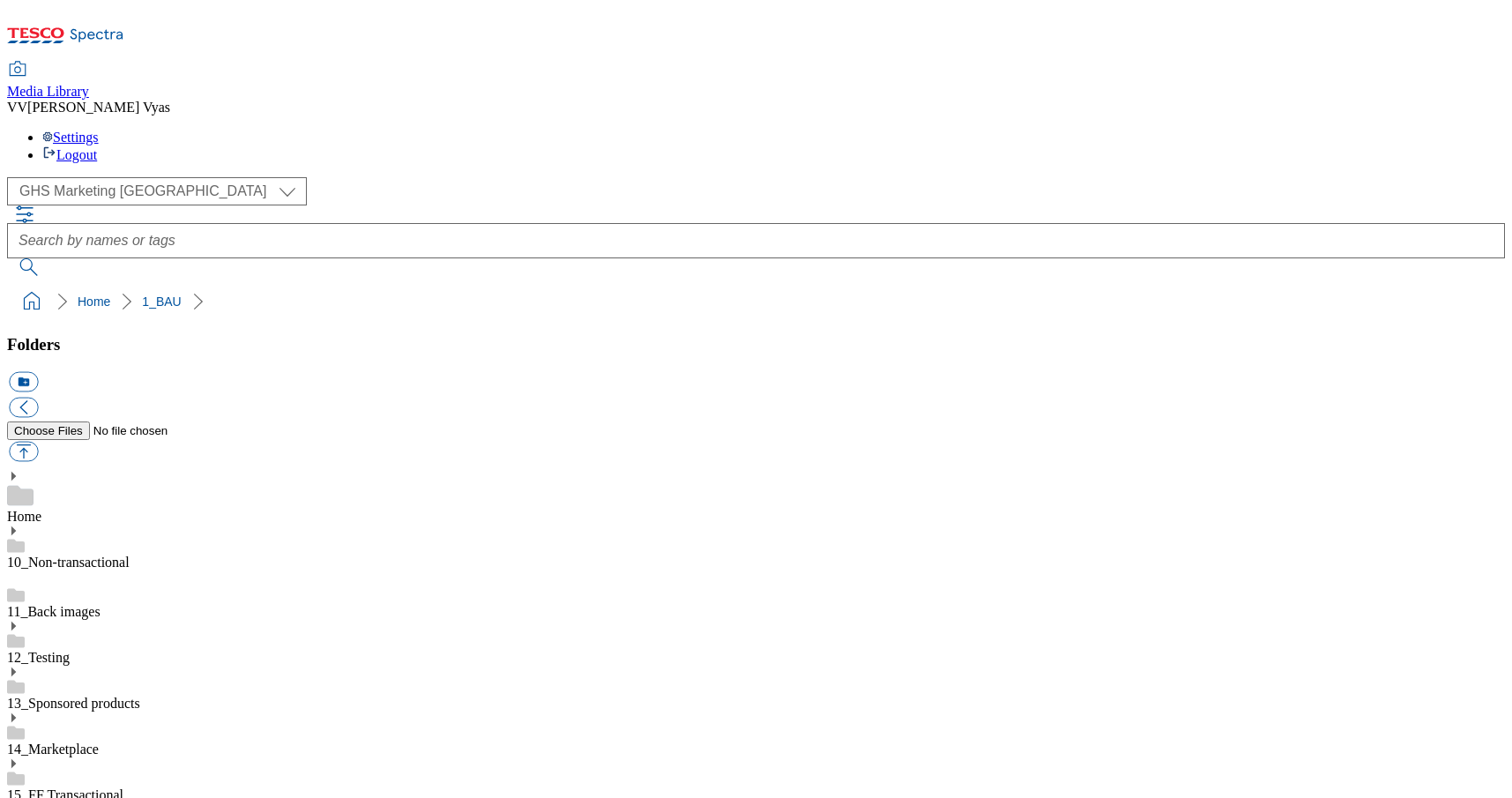
scroll to position [1500, 0]
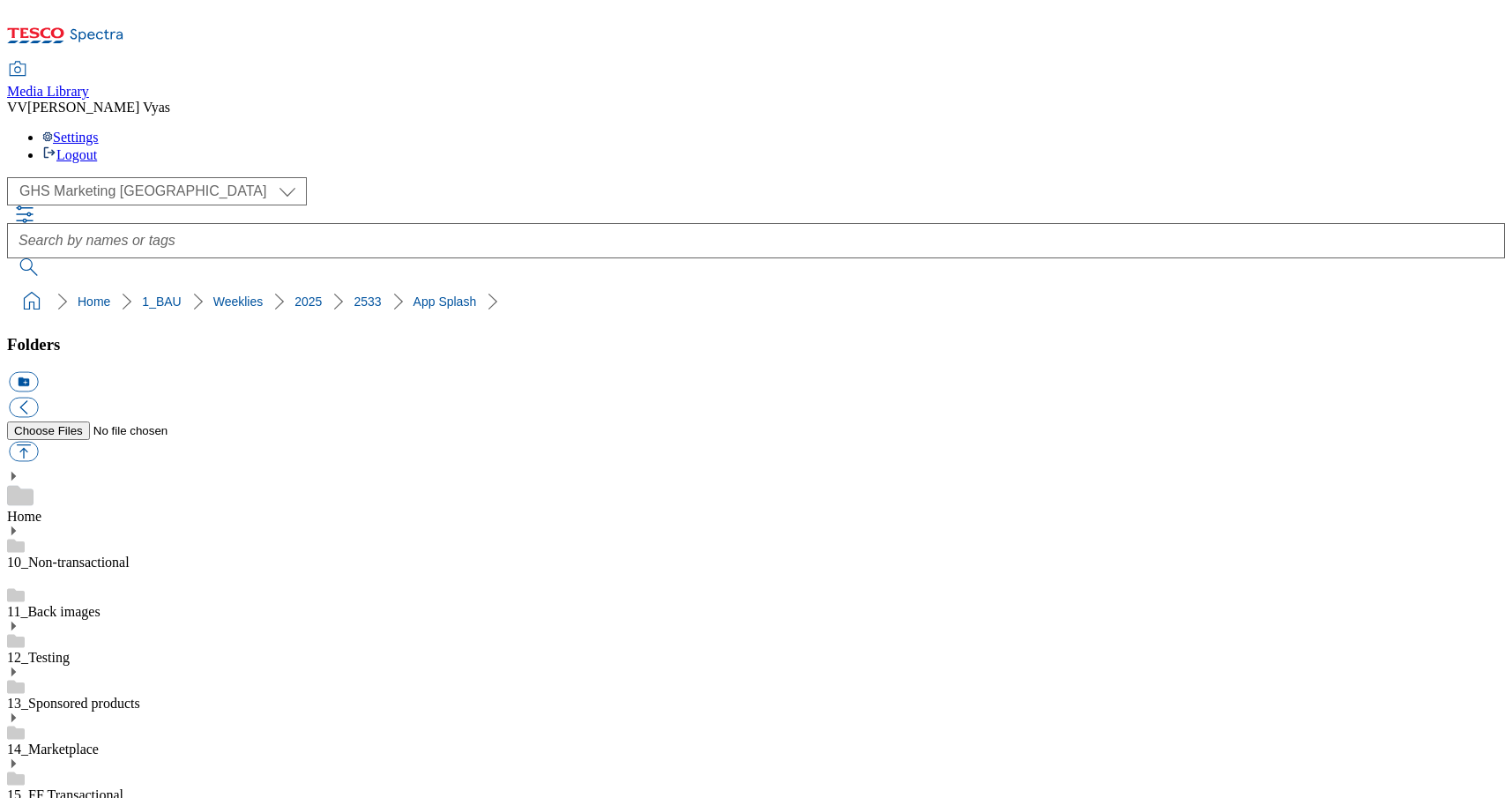
click at [1474, 130] on div "Settings Logout" at bounding box center [756, 146] width 1498 height 34
click at [97, 147] on link "Logout" at bounding box center [69, 155] width 55 height 15
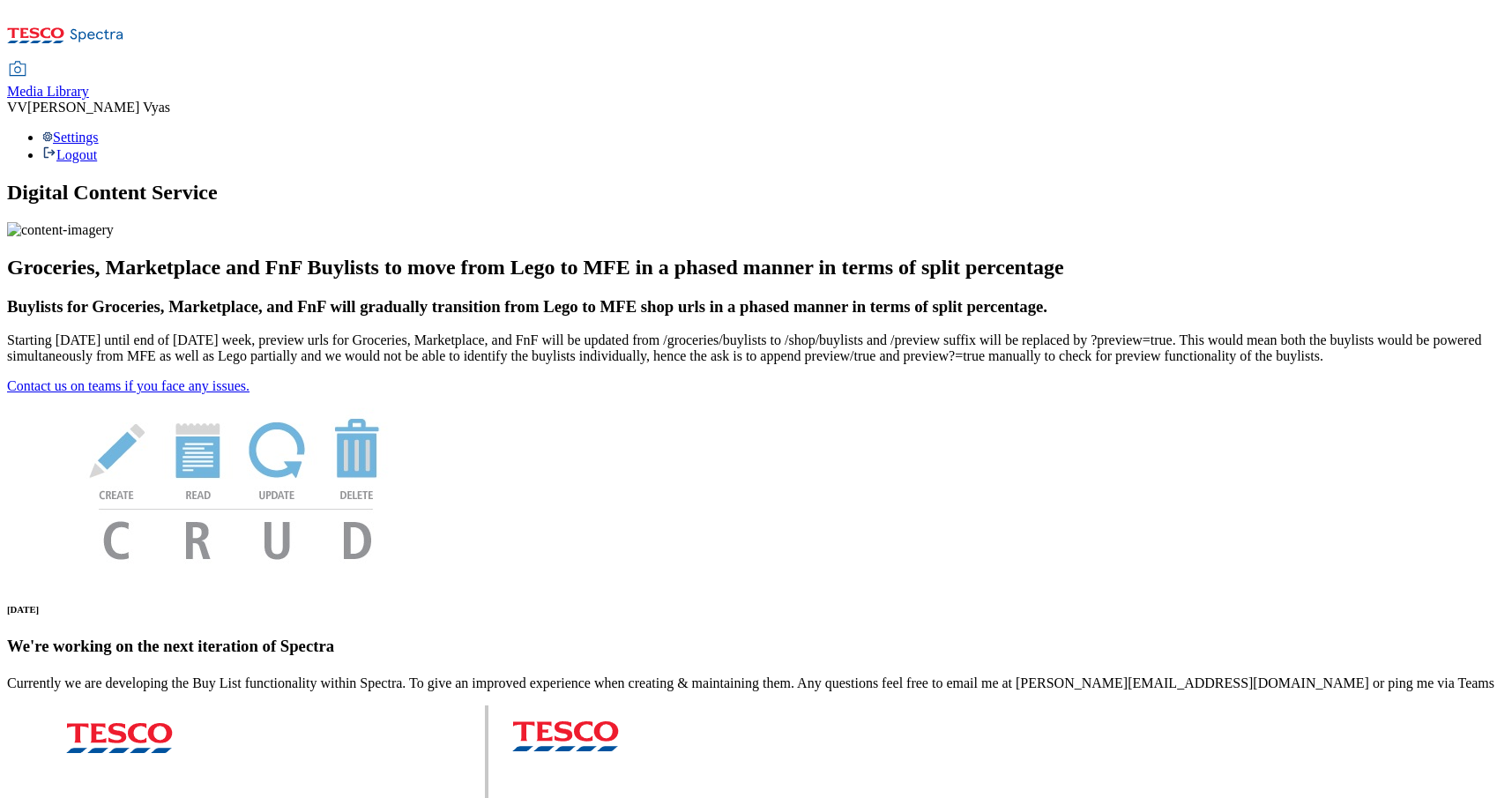
click at [89, 84] on span "Media Library" at bounding box center [47, 91] width 82 height 15
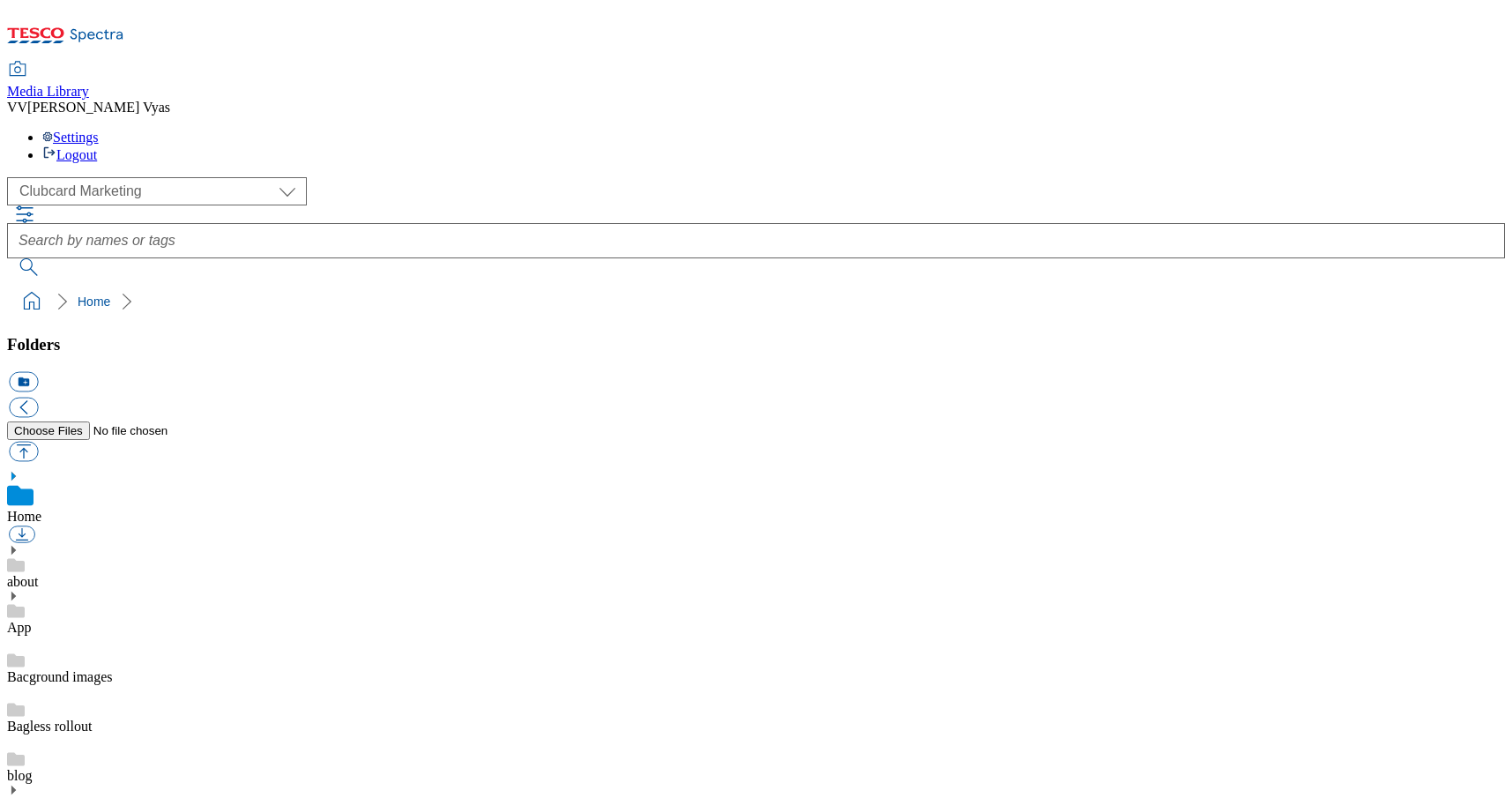
scroll to position [12, 0]
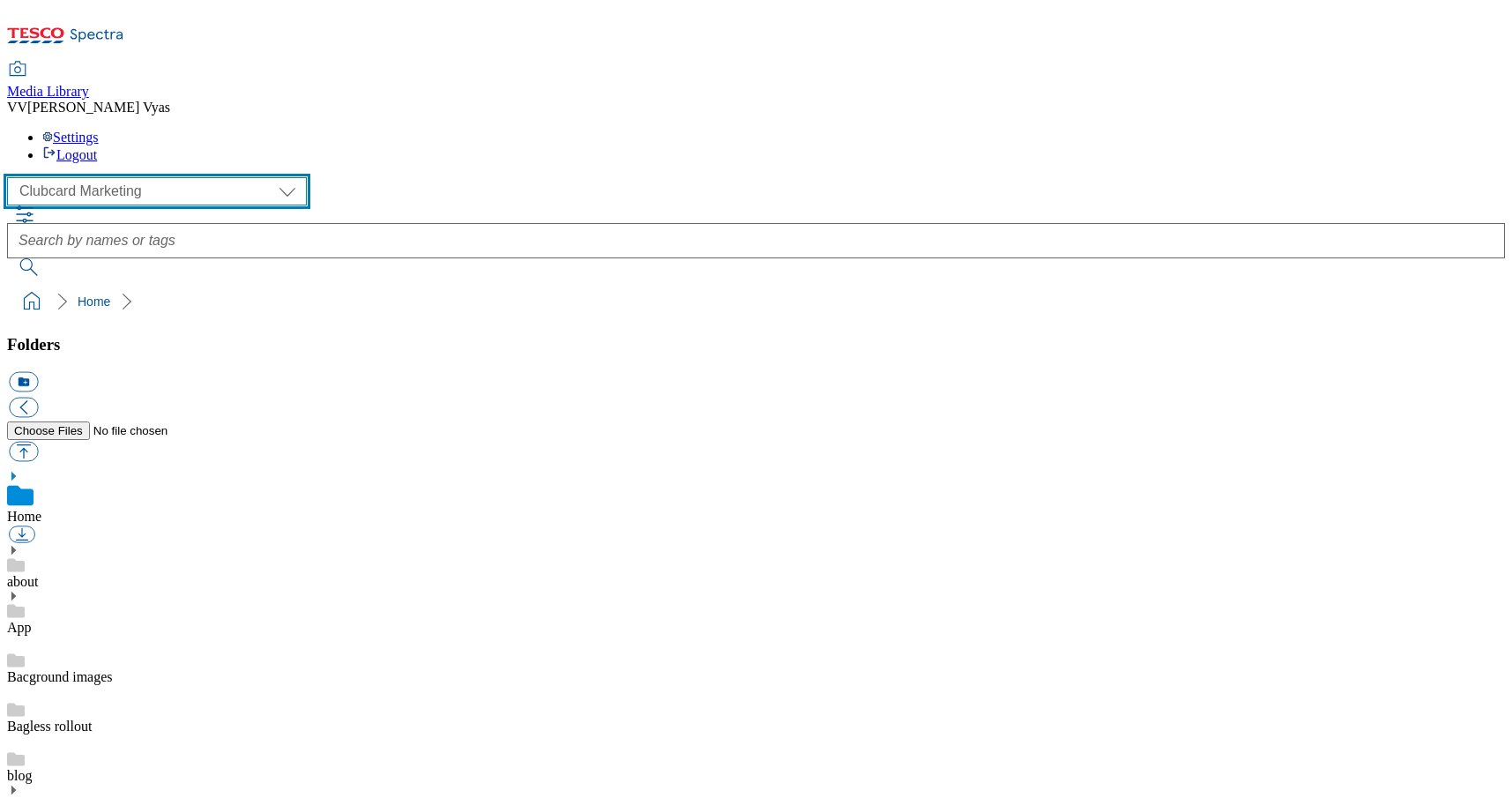
select select "flare-ghs-mktg"
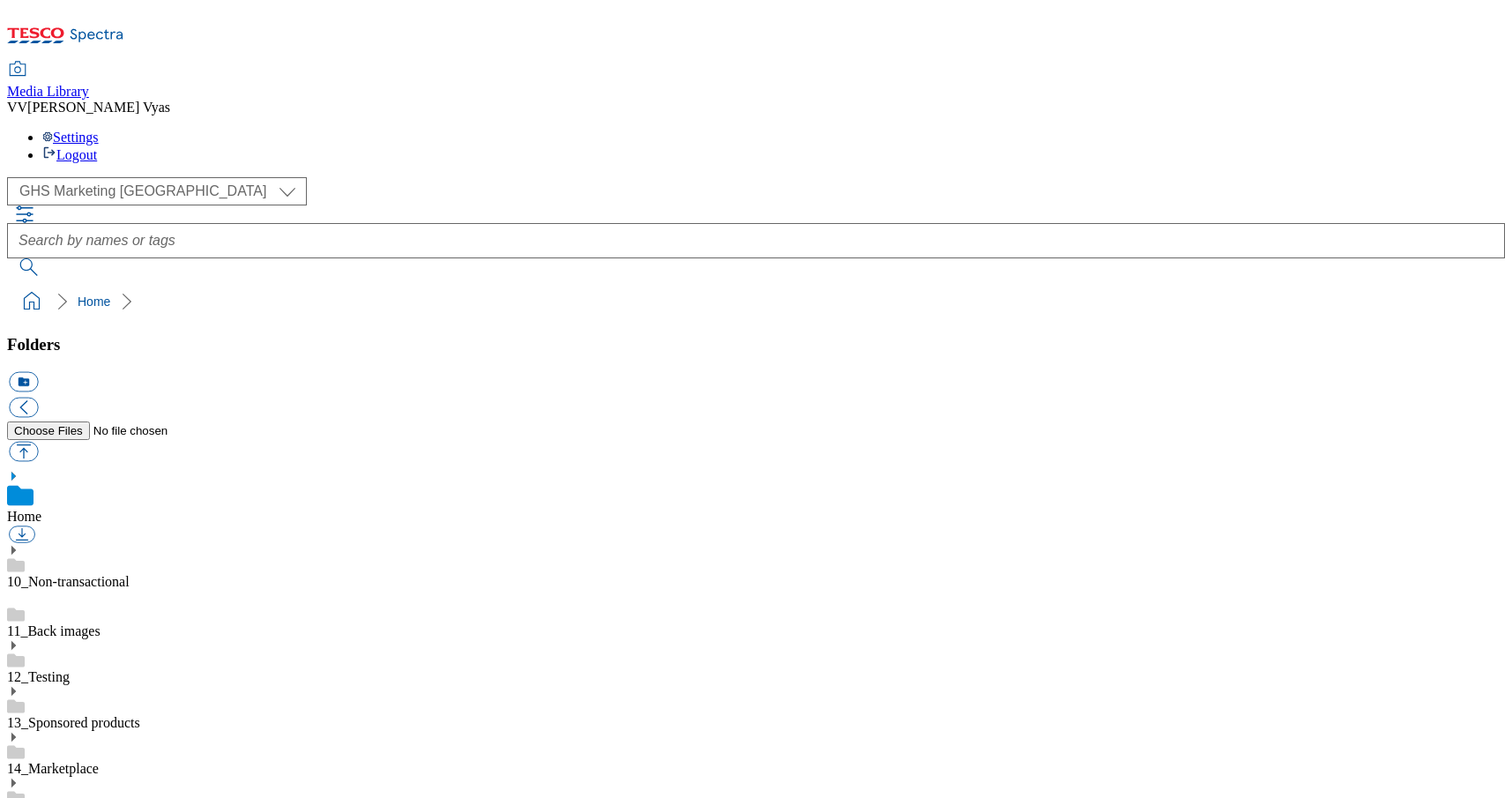
scroll to position [1572, 0]
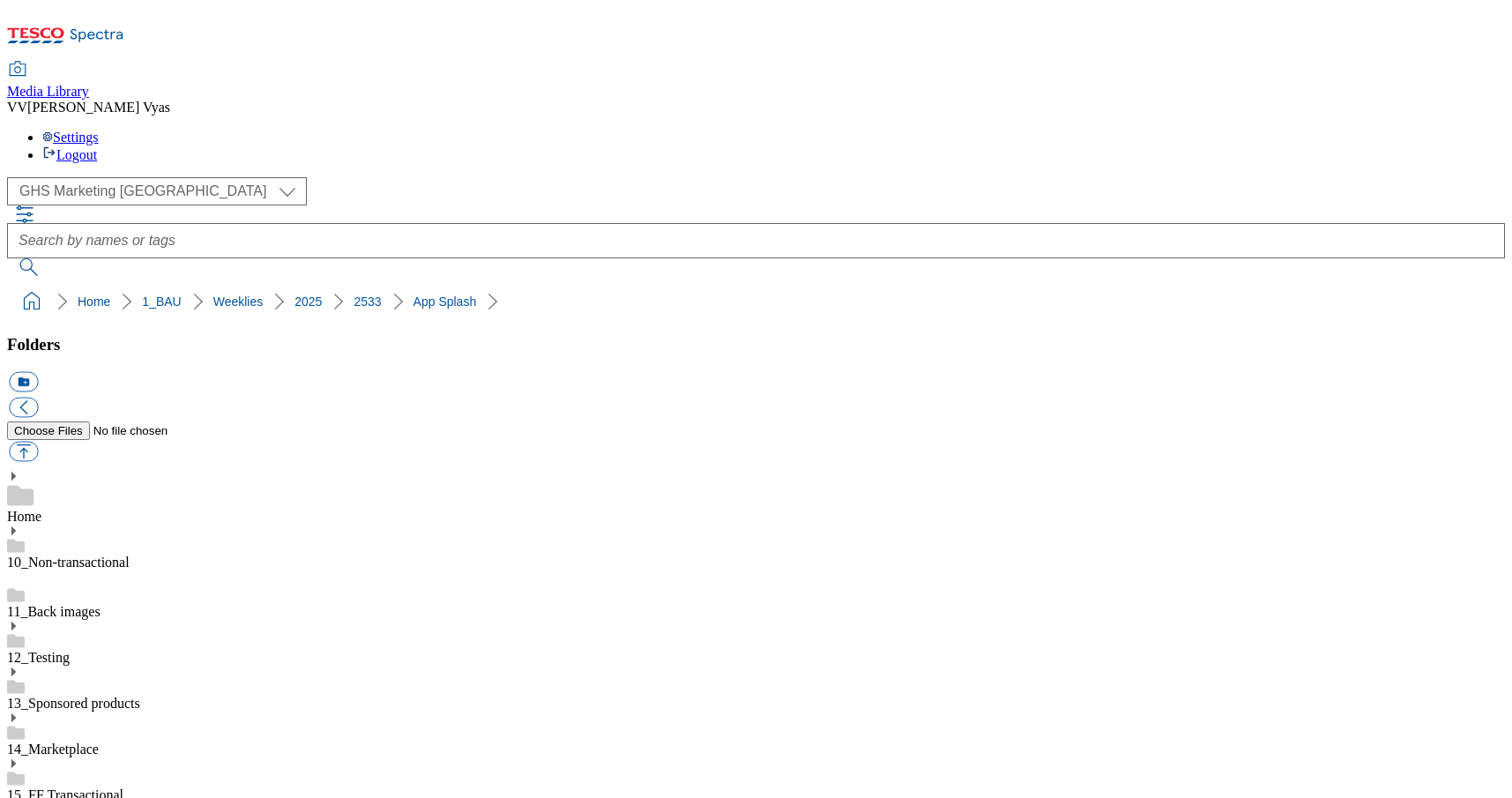
click at [37, 442] on button "button" at bounding box center [23, 451] width 29 height 20
type input "C:\fakepath\2533-WF-516001_Splashscreen_Mobile_Marketplace.jpg"
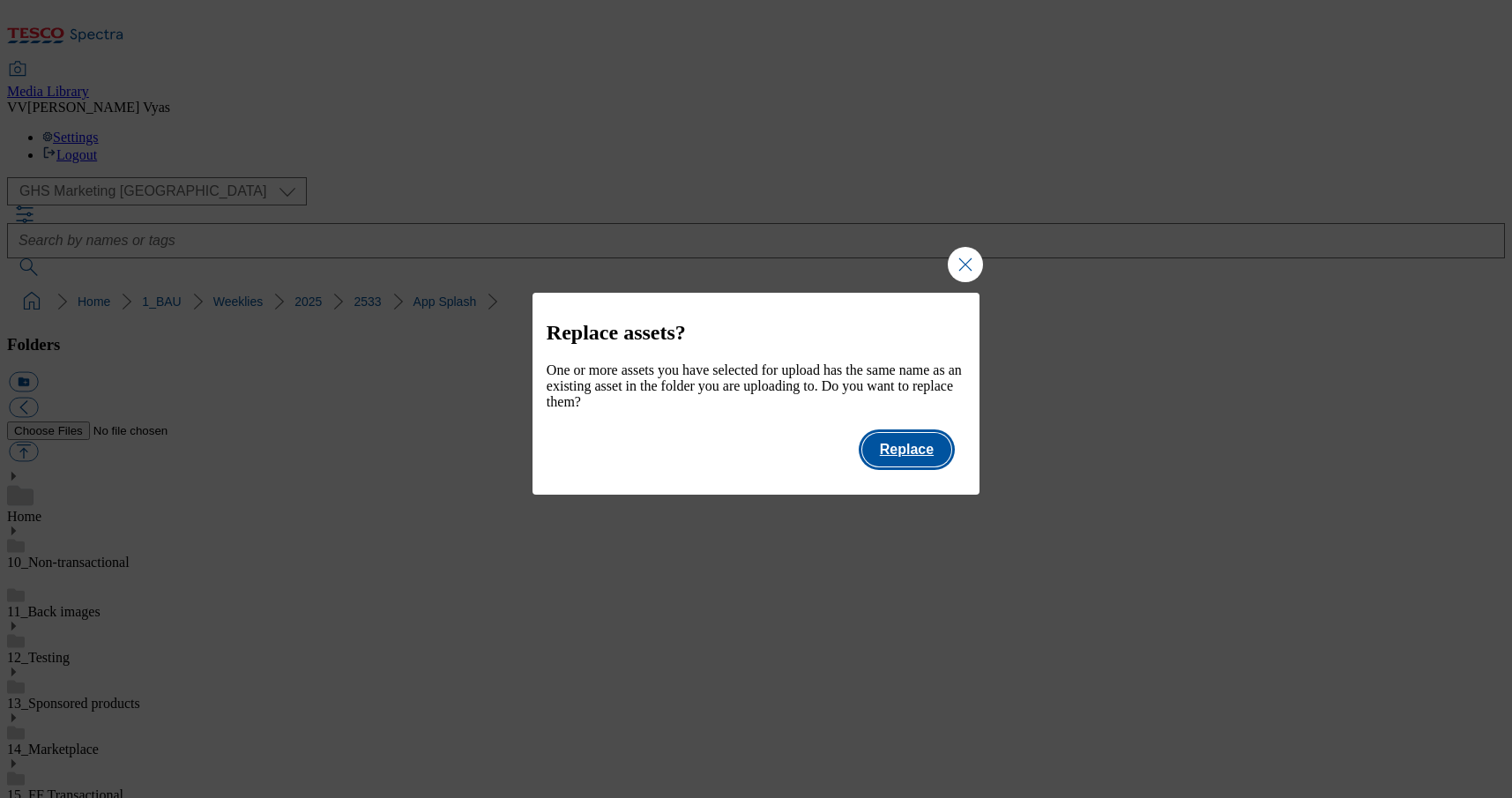
click at [902, 455] on button "Replace" at bounding box center [906, 449] width 89 height 34
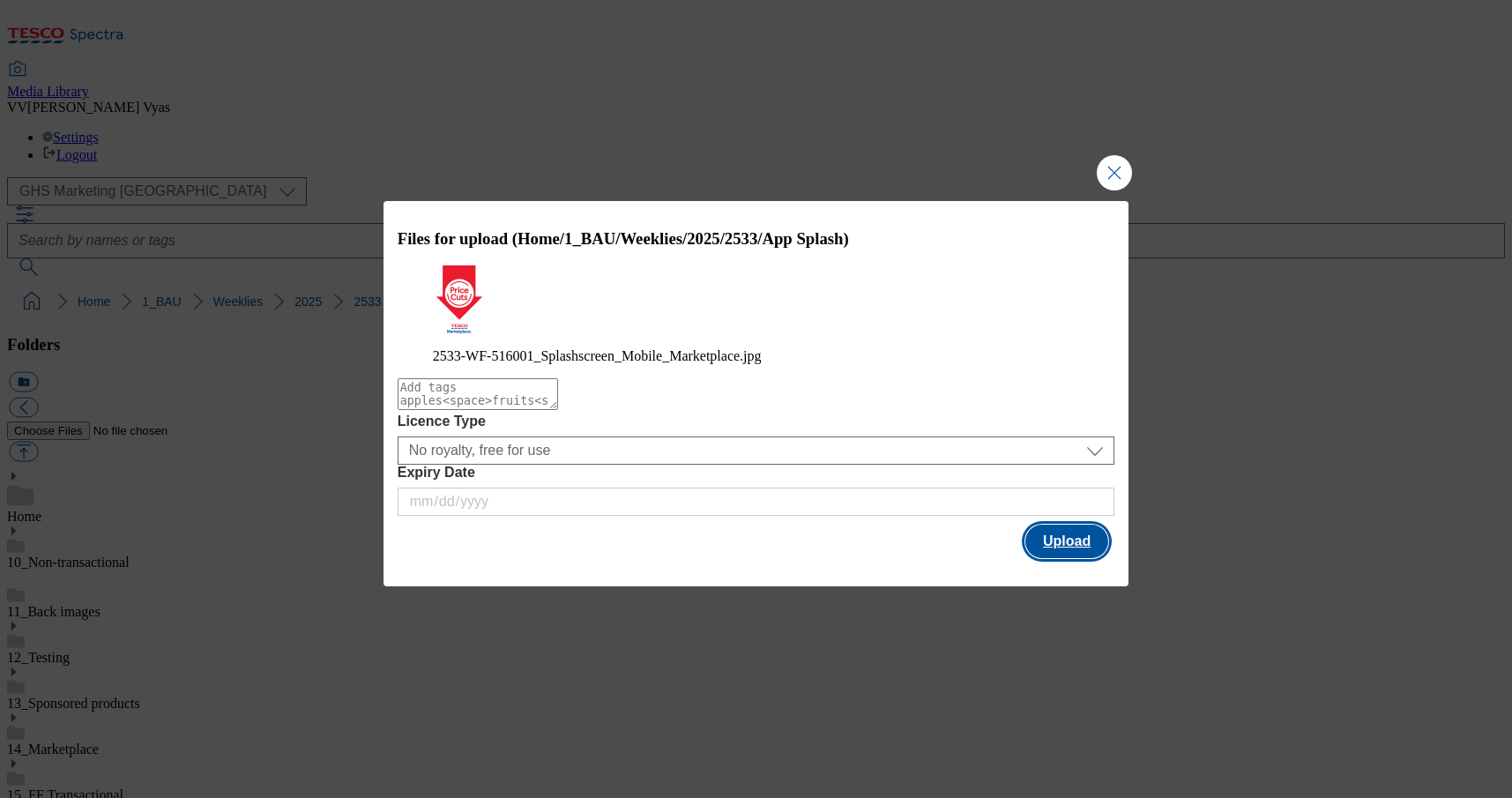
click at [1073, 548] on button "Upload" at bounding box center [1067, 541] width 83 height 34
